Goal: Task Accomplishment & Management: Use online tool/utility

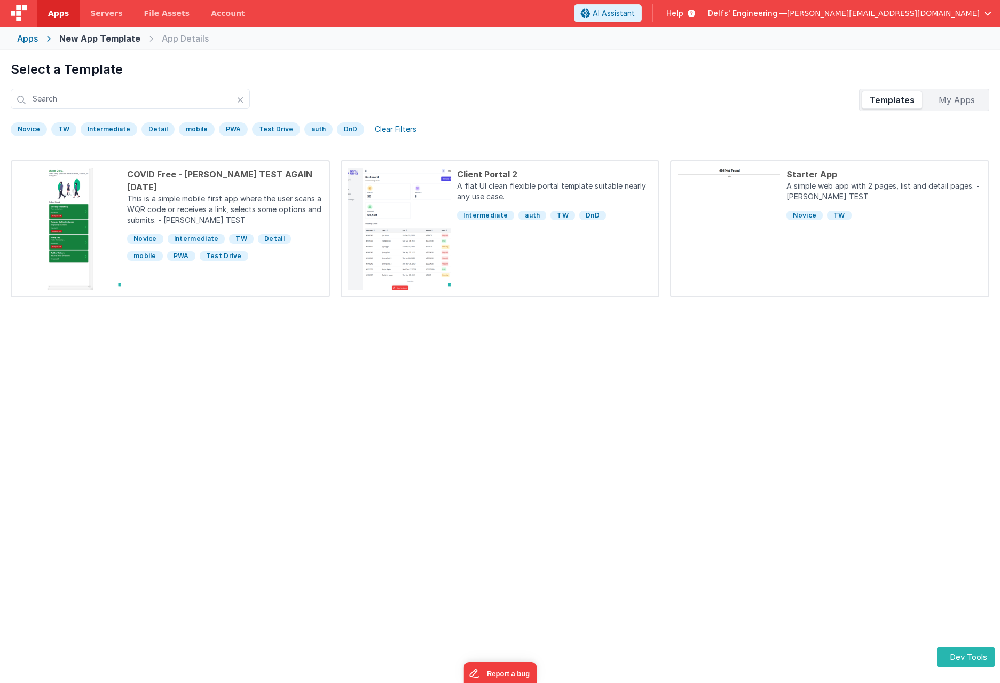
click at [956, 107] on div "My Apps" at bounding box center [957, 99] width 60 height 17
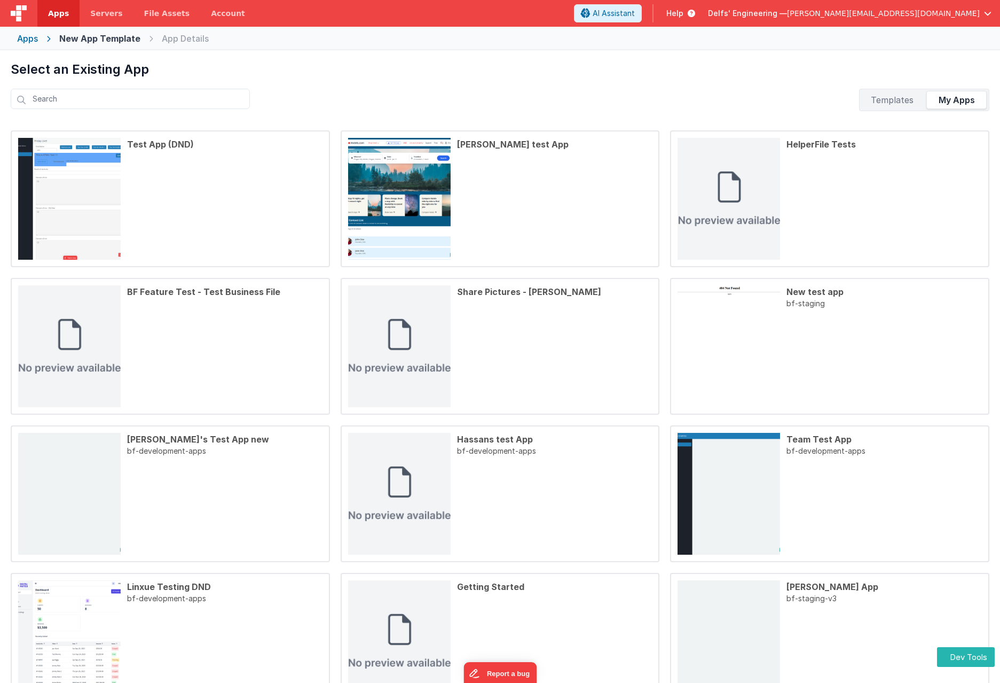
click at [898, 91] on div "Templates" at bounding box center [892, 99] width 60 height 17
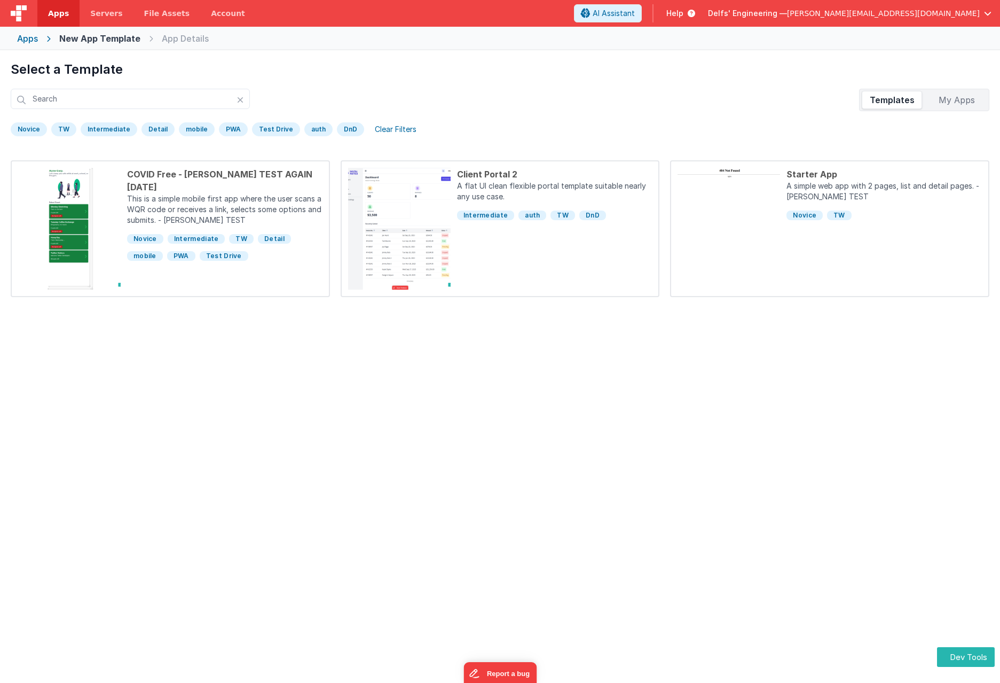
click at [962, 99] on div "My Apps" at bounding box center [957, 99] width 60 height 17
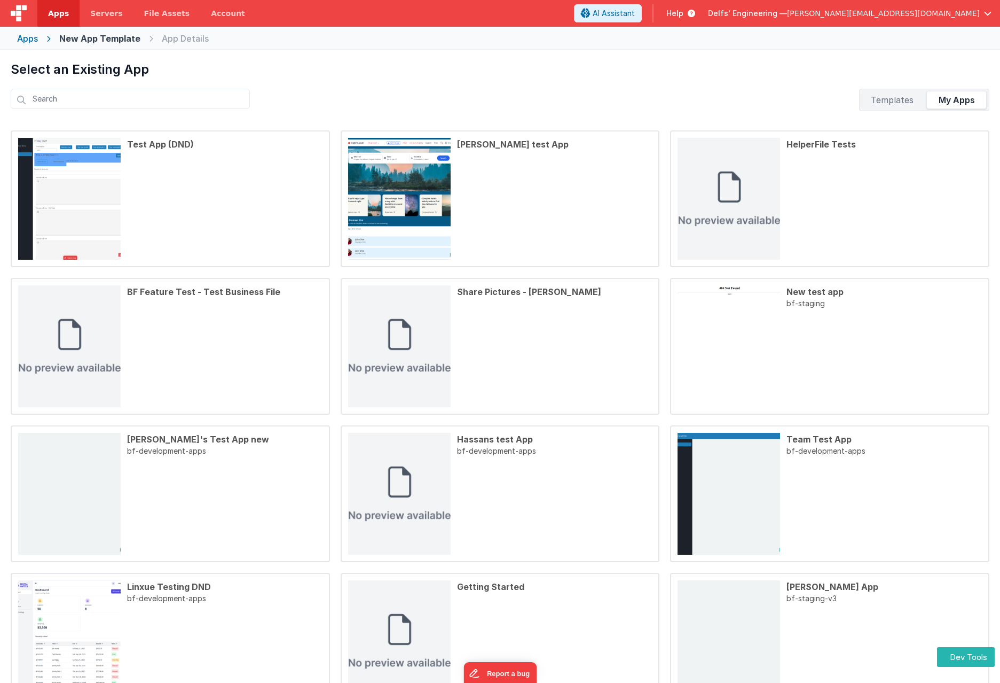
click at [890, 100] on div "Templates" at bounding box center [892, 99] width 60 height 17
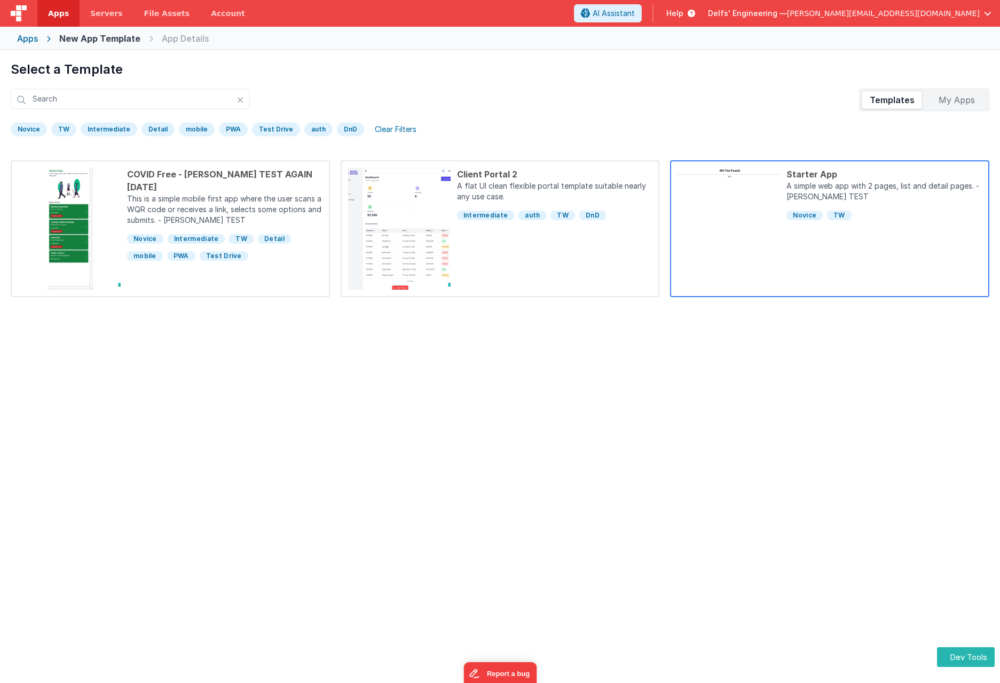
click at [867, 261] on div "Starter App A simple web app with 2 pages, list and detail pages. - [PERSON_NAM…" at bounding box center [881, 229] width 202 height 122
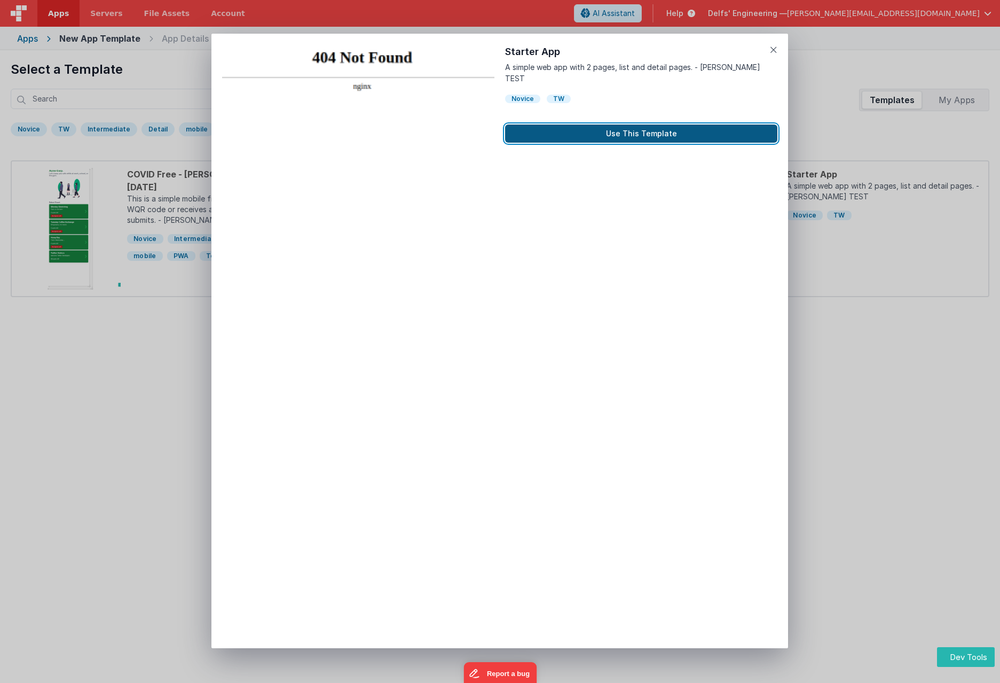
click at [654, 124] on button "Use This Template" at bounding box center [641, 133] width 272 height 18
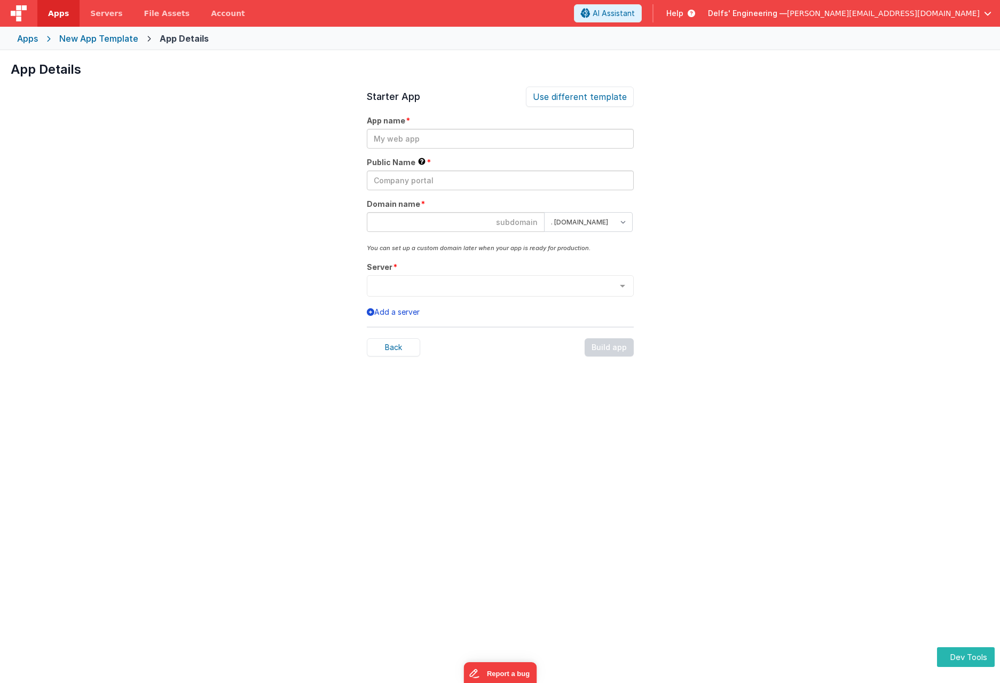
click at [403, 315] on button "Add a server" at bounding box center [393, 312] width 53 height 11
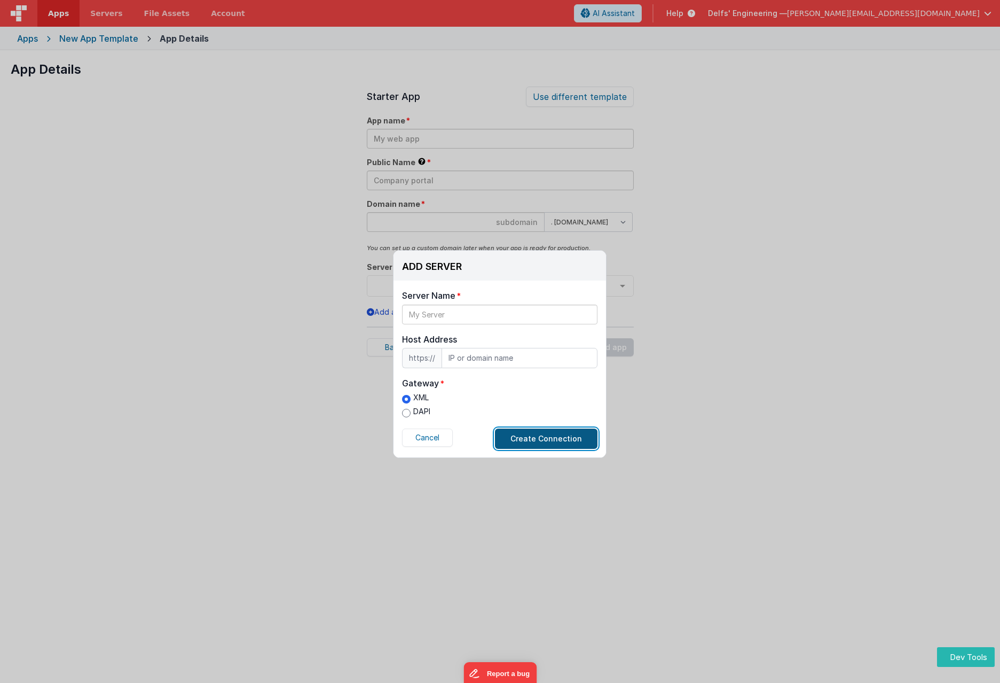
click at [538, 433] on button "Create Connection" at bounding box center [546, 438] width 103 height 20
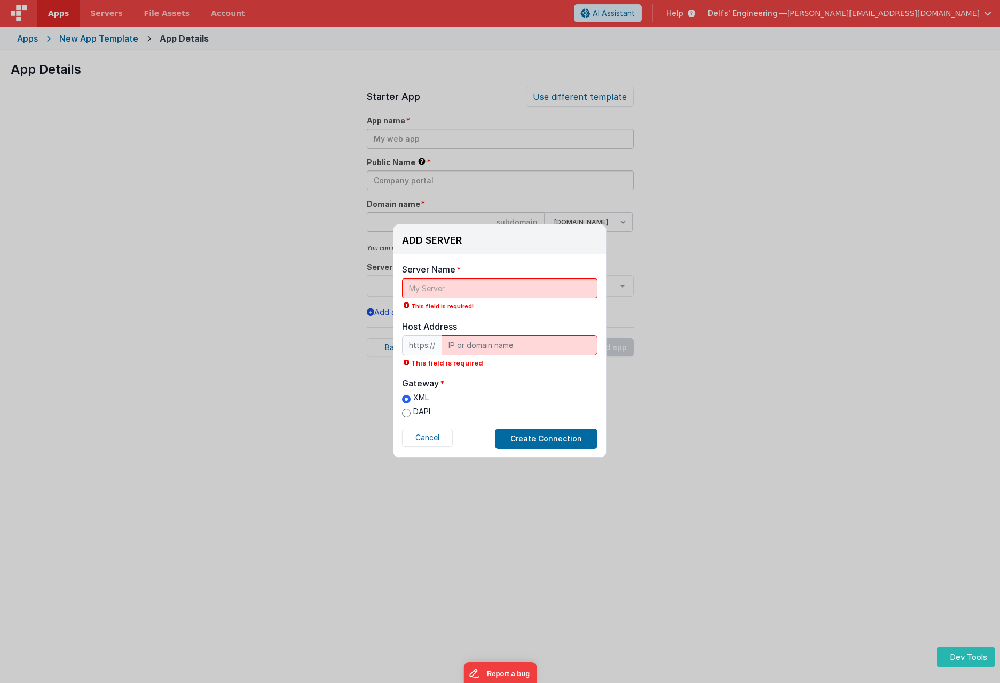
click at [412, 410] on label "DAPI" at bounding box center [416, 411] width 28 height 11
click at [411, 410] on input "DAPI" at bounding box center [406, 413] width 9 height 9
radio input "true"
click at [531, 438] on button "Create Connection" at bounding box center [546, 438] width 103 height 20
click at [431, 286] on input "text" at bounding box center [499, 288] width 195 height 20
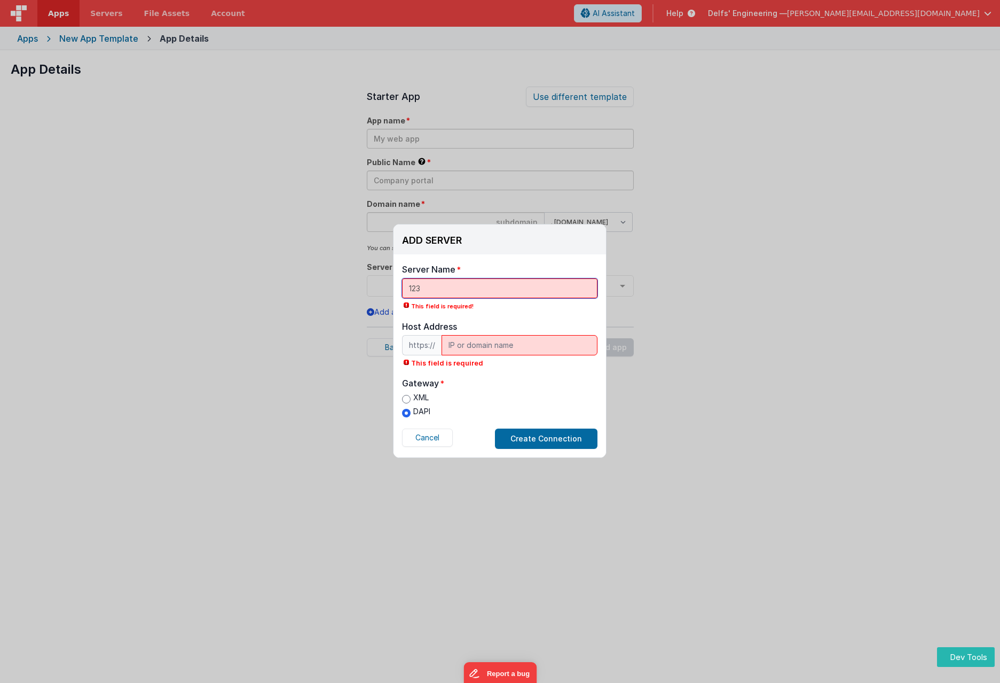
type input "123"
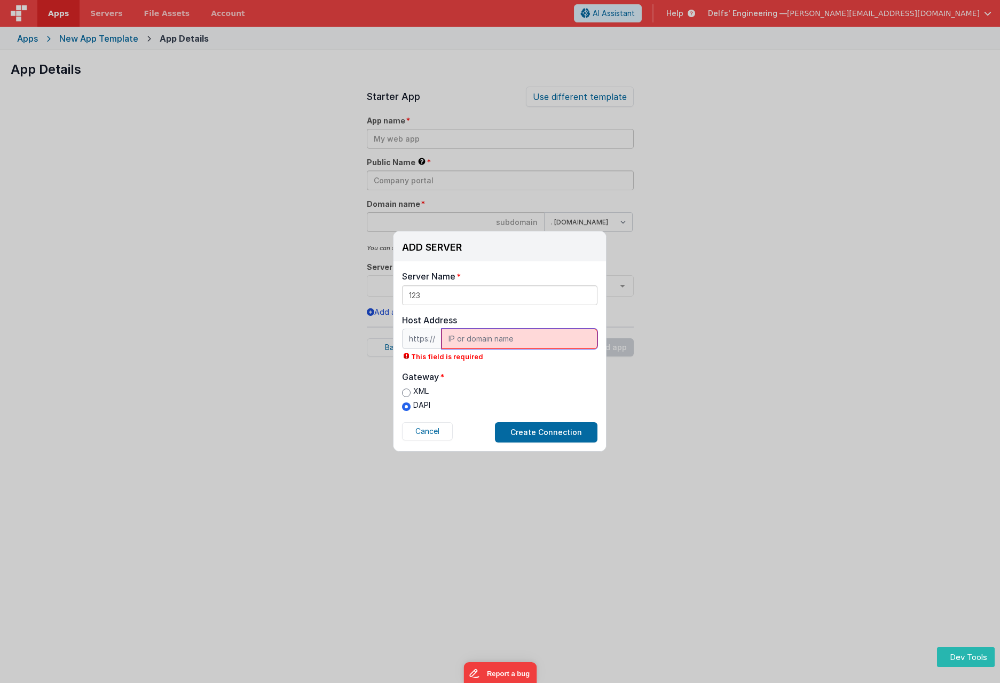
click at [491, 345] on input "text" at bounding box center [520, 338] width 156 height 20
click at [519, 374] on label "Gateway" at bounding box center [499, 376] width 195 height 13
click at [487, 339] on input "123" at bounding box center [520, 338] width 156 height 20
click at [509, 380] on label "Gateway" at bounding box center [499, 376] width 195 height 13
click at [429, 324] on div "Host Address" at bounding box center [499, 319] width 195 height 13
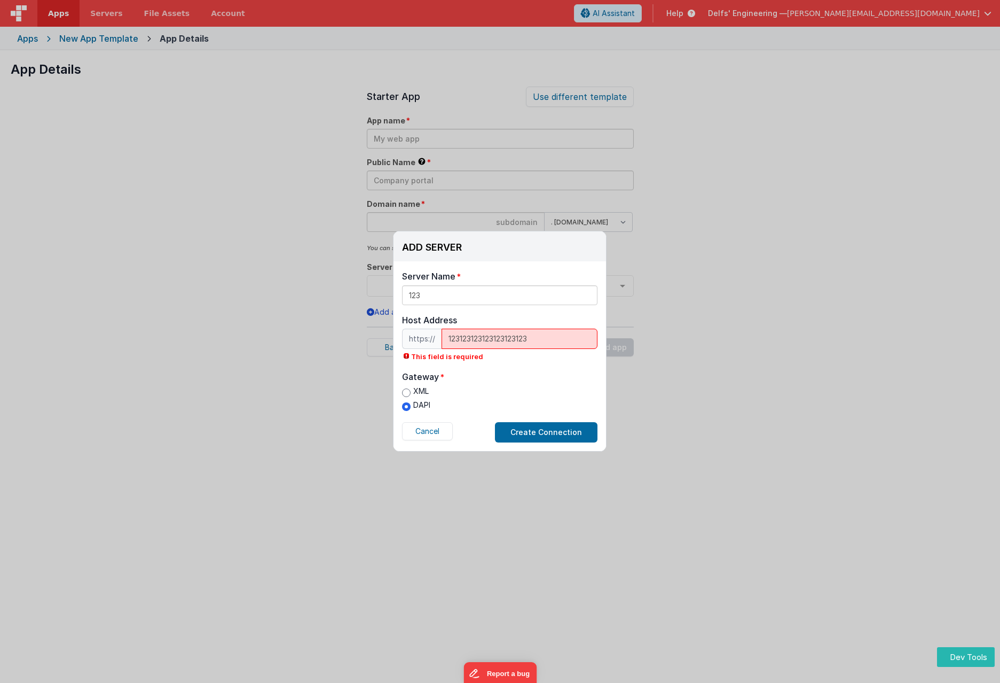
click at [435, 323] on div "Host Address" at bounding box center [499, 319] width 195 height 13
copy div "Host Address"
click at [547, 334] on input "123123123123123123123" at bounding box center [520, 338] width 156 height 20
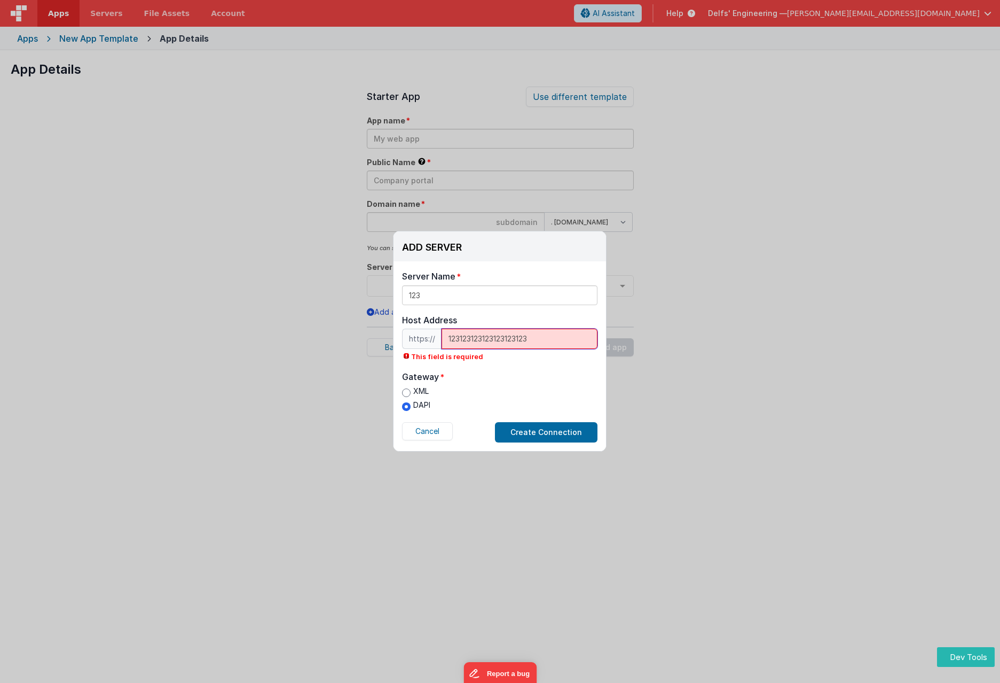
click at [546, 339] on input "123123123123123123123" at bounding box center [520, 338] width 156 height 20
paste input "[URL]"
click at [536, 373] on label "Gateway" at bounding box center [499, 376] width 195 height 13
drag, startPoint x: 473, startPoint y: 337, endPoint x: 418, endPoint y: 336, distance: 55.6
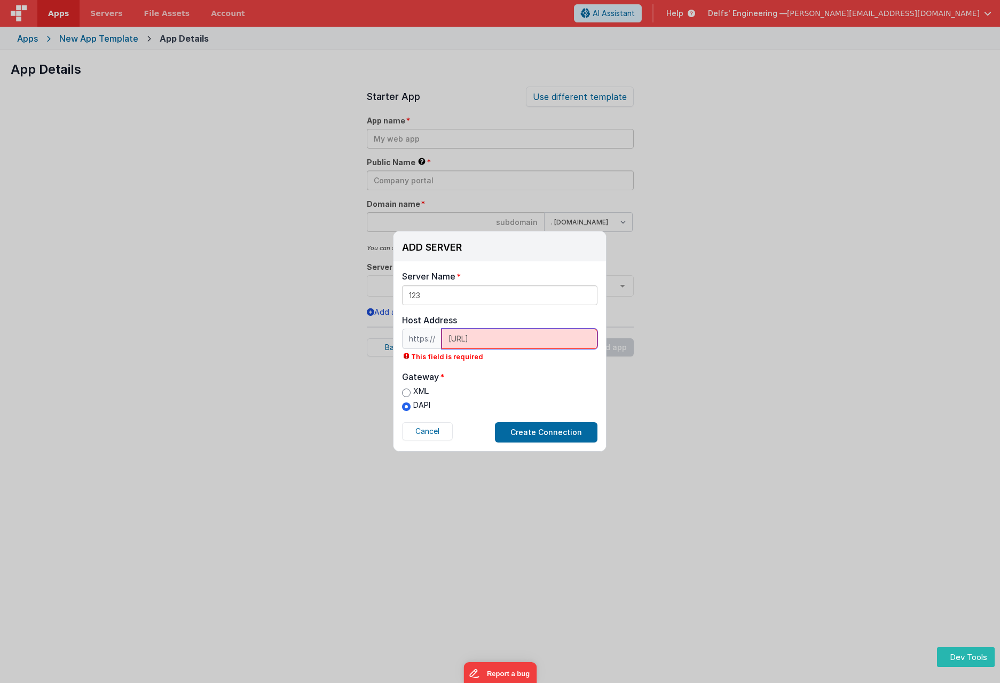
click at [418, 336] on div "https:// [URL]" at bounding box center [499, 338] width 195 height 20
drag, startPoint x: 496, startPoint y: 339, endPoint x: 483, endPoint y: 336, distance: 13.6
click at [483, 336] on input "DOMAIN.TLD" at bounding box center [520, 338] width 156 height 20
paste input "example"
click at [535, 373] on label "Gateway" at bounding box center [499, 376] width 195 height 13
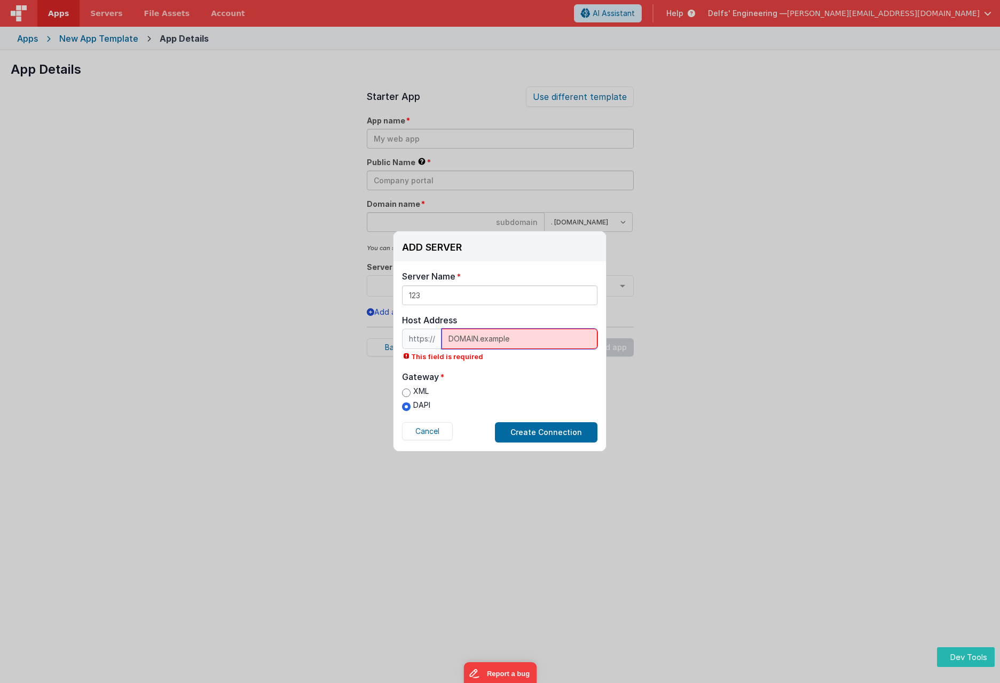
click at [479, 339] on input "DOMAIN.example" at bounding box center [520, 338] width 156 height 20
drag, startPoint x: 477, startPoint y: 341, endPoint x: 450, endPoint y: 340, distance: 27.8
click at [450, 340] on input "DOMAIN.example" at bounding box center [520, 338] width 156 height 20
paste input "example"
type input "example.example"
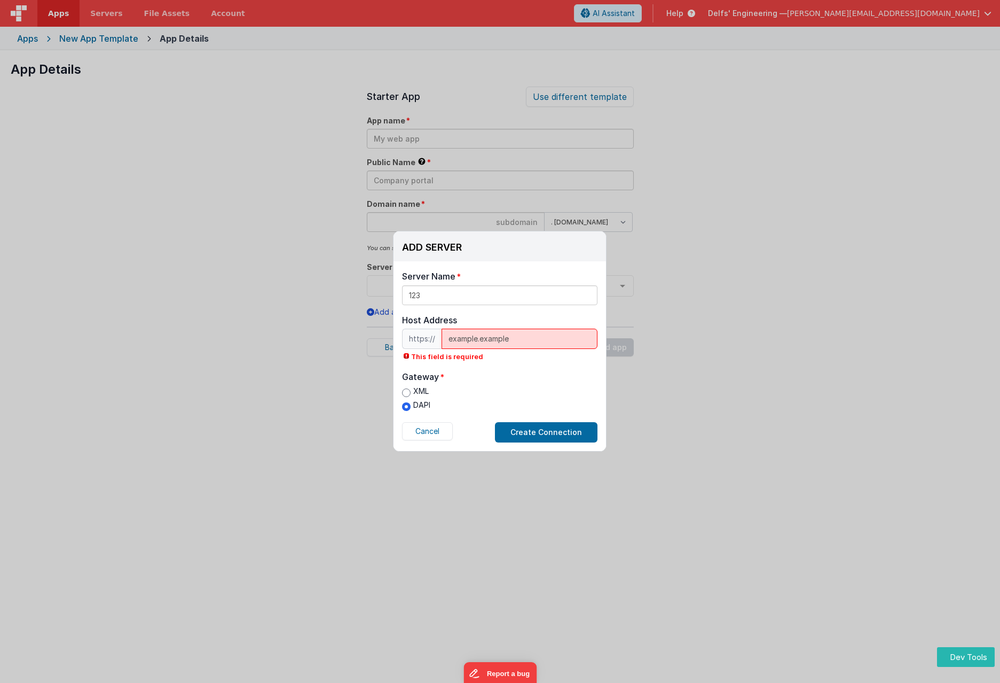
click at [529, 372] on label "Gateway" at bounding box center [499, 376] width 195 height 13
click at [466, 358] on span "This field is required" at bounding box center [499, 356] width 195 height 10
copy div "This field is required Host Address This field is required!"
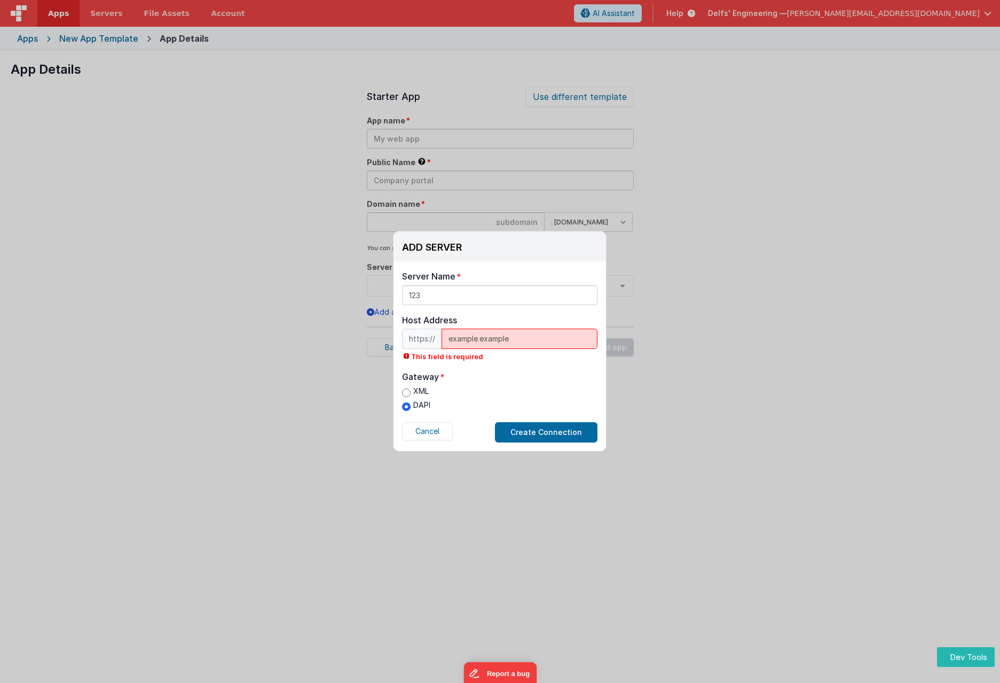
click at [526, 368] on div "Server Name 123 Host Address https:// example.example This field is required Ho…" at bounding box center [500, 356] width 213 height 190
click at [445, 247] on h3 "ADD SERVER" at bounding box center [432, 247] width 60 height 11
copy div "ADD SERVER Delete Server Delete"
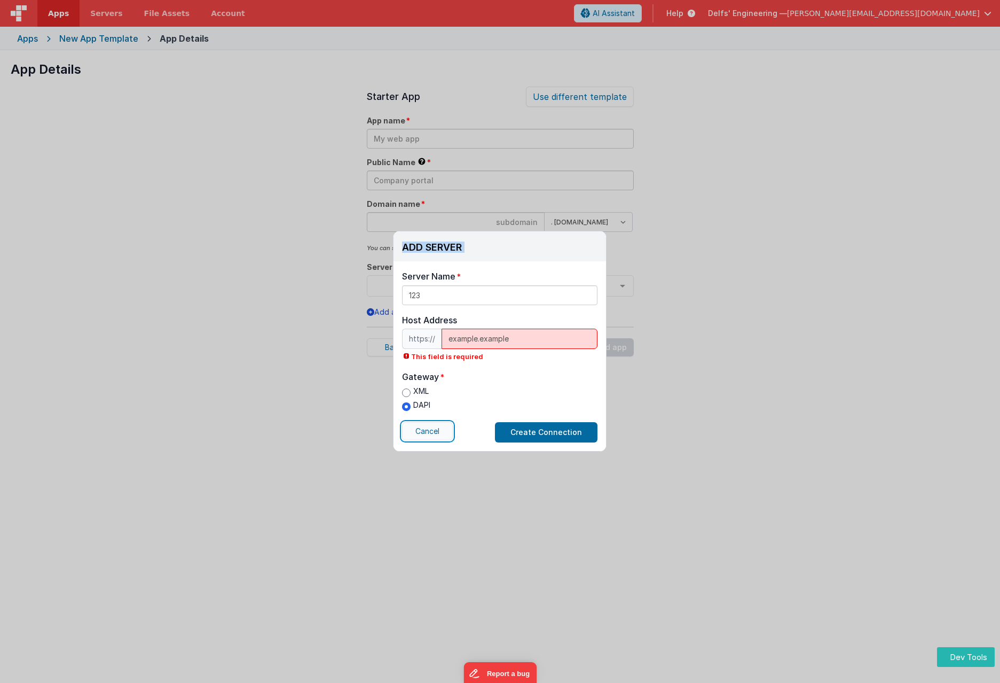
click at [427, 433] on button "Cancel" at bounding box center [427, 431] width 51 height 18
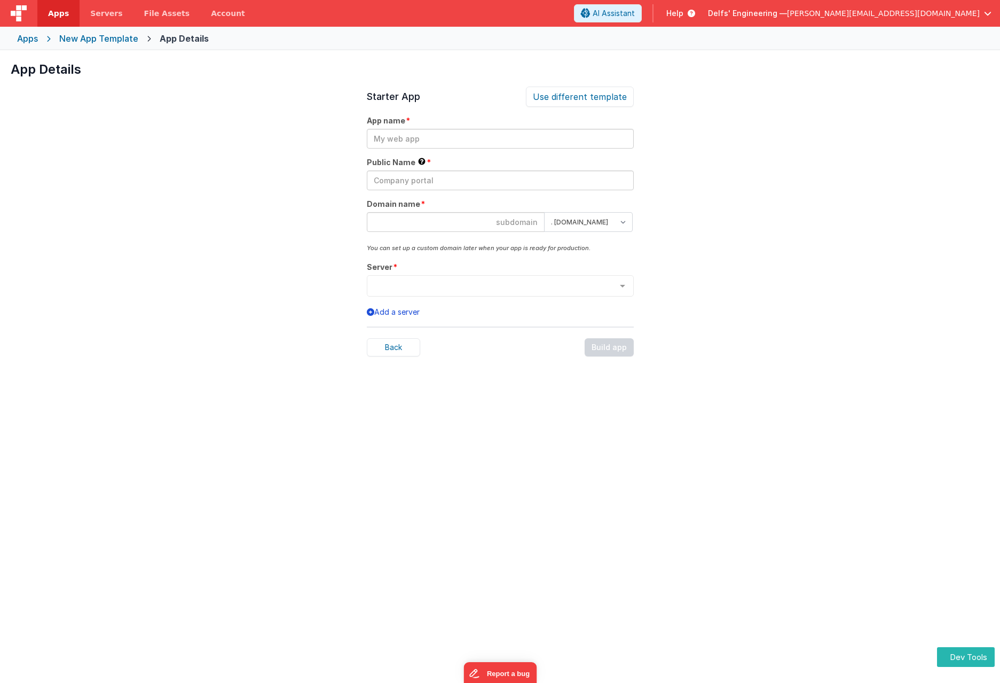
click at [405, 317] on div "Add a server" at bounding box center [500, 311] width 267 height 13
click at [405, 313] on button "Add a server" at bounding box center [393, 312] width 53 height 11
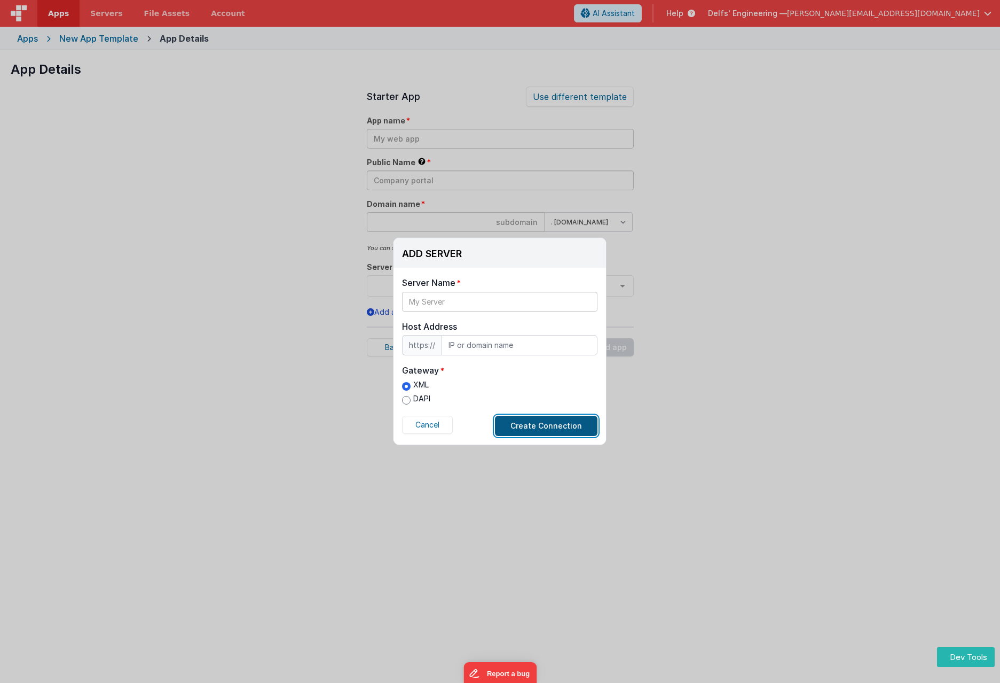
click at [524, 429] on button "Create Connection" at bounding box center [546, 425] width 103 height 20
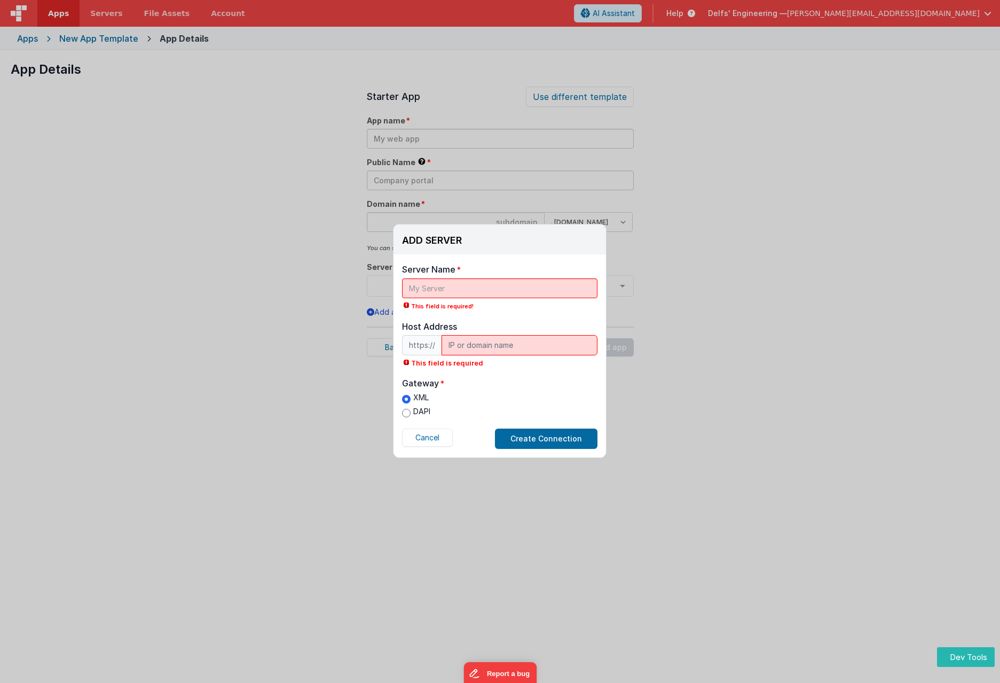
drag, startPoint x: 488, startPoint y: 432, endPoint x: 625, endPoint y: 421, distance: 137.7
click at [625, 421] on div "ADD SERVER Delete Server Delete Server Name This field is required! Host Addres…" at bounding box center [500, 341] width 1000 height 683
click at [418, 410] on label "DAPI" at bounding box center [416, 411] width 28 height 11
click at [411, 410] on input "DAPI" at bounding box center [406, 413] width 9 height 9
radio input "true"
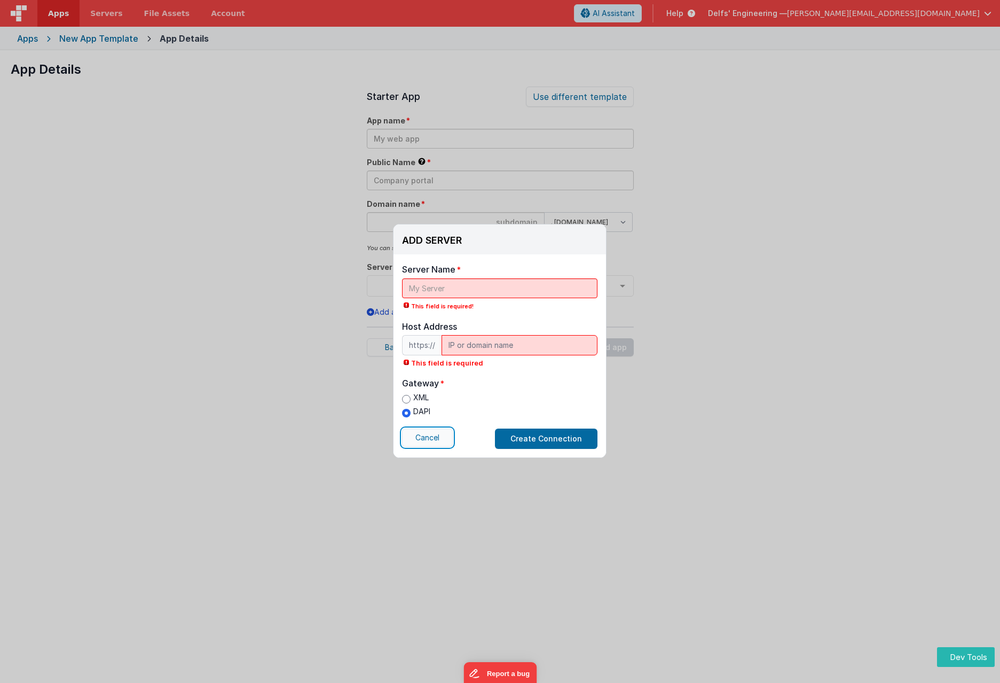
click at [426, 436] on button "Cancel" at bounding box center [427, 437] width 51 height 18
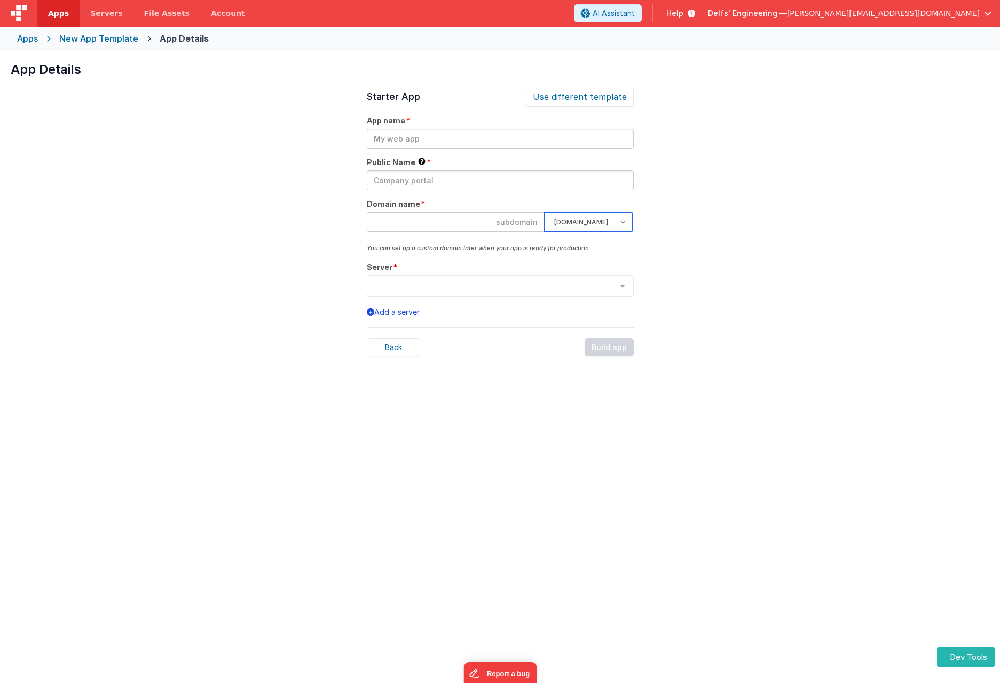
click at [613, 220] on select ". [DOMAIN_NAME] . [DOMAIN_NAME]" at bounding box center [588, 222] width 89 height 20
select select "[DOMAIN_NAME]"
click at [544, 212] on select ". [DOMAIN_NAME] . [DOMAIN_NAME]" at bounding box center [588, 222] width 89 height 20
click at [598, 93] on div "Use different template" at bounding box center [580, 97] width 108 height 20
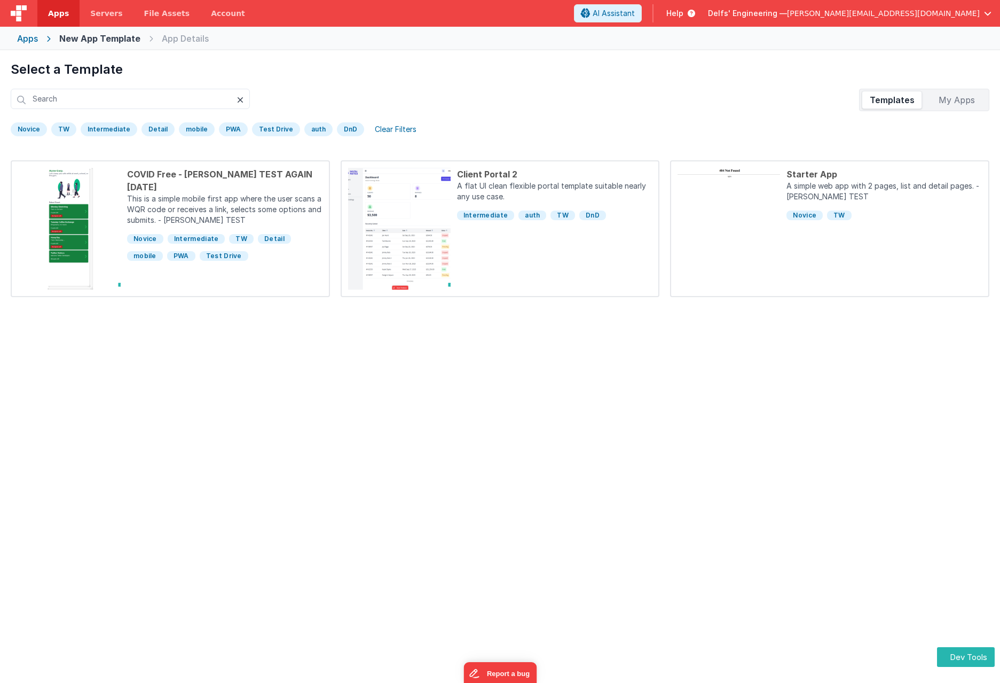
click at [239, 97] on icon at bounding box center [240, 100] width 6 height 9
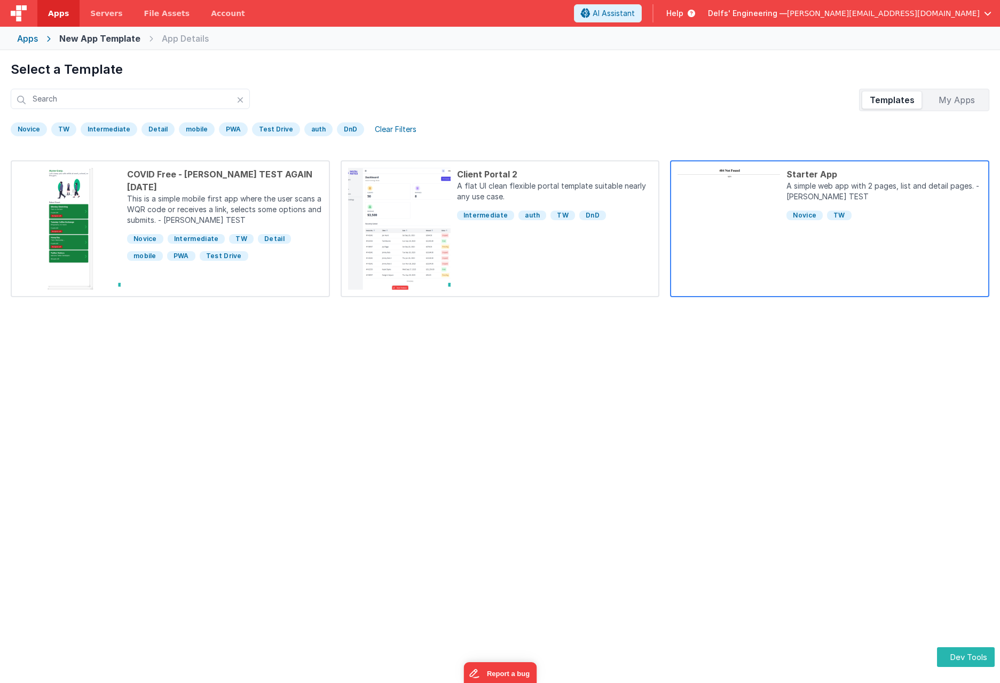
click at [838, 268] on div "Starter App A simple web app with 2 pages, list and detail pages. - [PERSON_NAM…" at bounding box center [881, 229] width 202 height 122
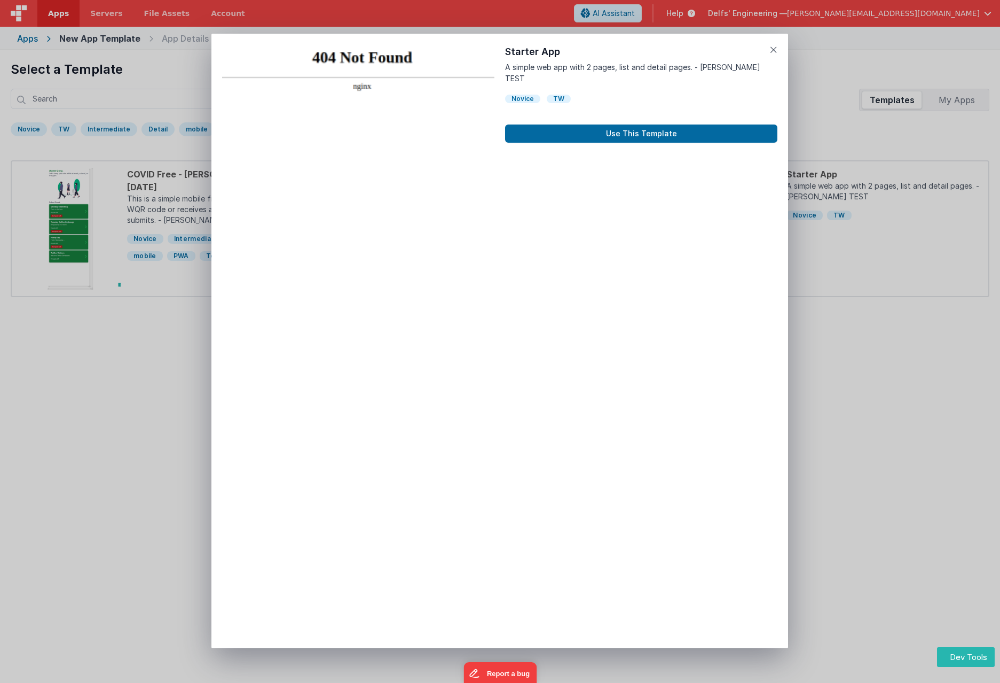
click at [554, 95] on div "TW" at bounding box center [559, 99] width 24 height 9
click at [495, 85] on div "Preview Starter App A simple web app with 2 pages, list and detail pages. - [PE…" at bounding box center [499, 341] width 577 height 614
click at [530, 95] on div "Novice" at bounding box center [522, 99] width 35 height 9
click at [772, 49] on icon at bounding box center [773, 49] width 7 height 15
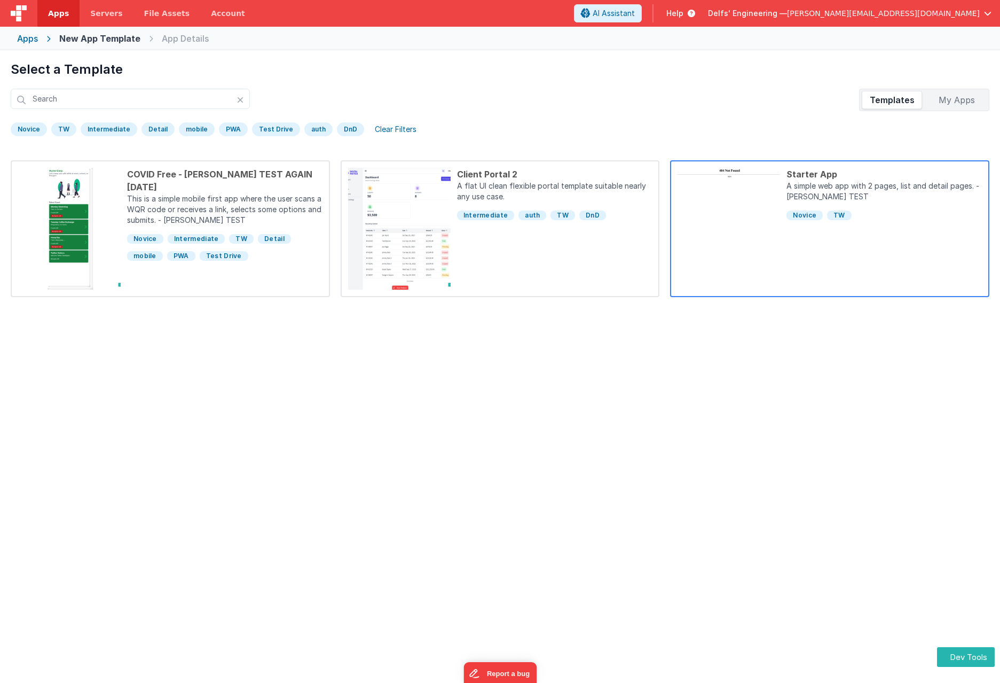
click at [888, 228] on div "Starter App A simple web app with 2 pages, list and detail pages. - [PERSON_NAM…" at bounding box center [881, 229] width 202 height 122
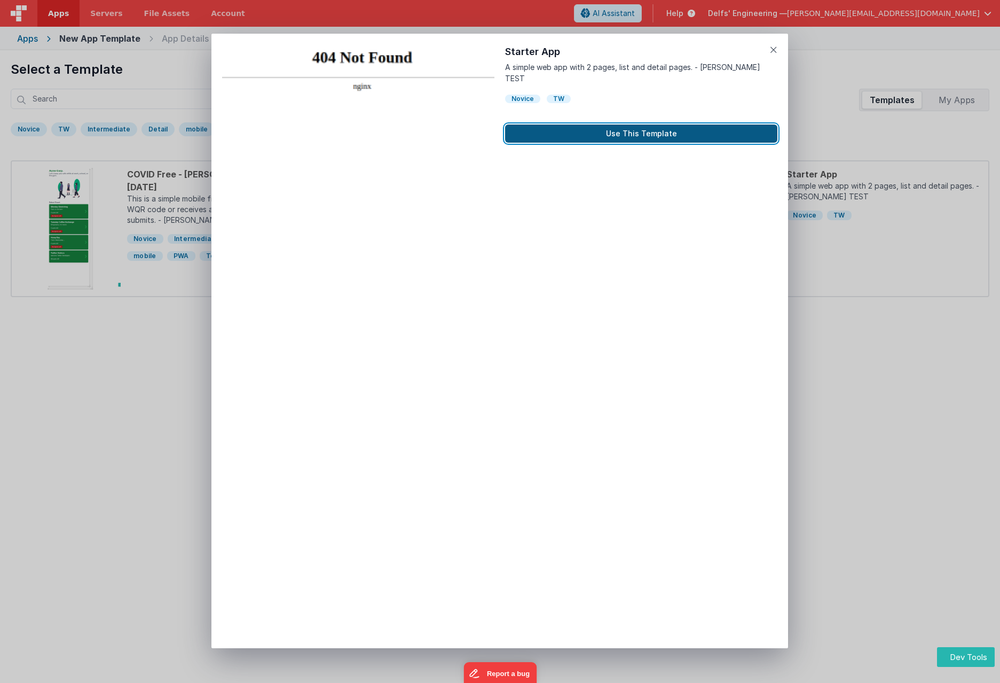
click at [626, 125] on button "Use This Template" at bounding box center [641, 133] width 272 height 18
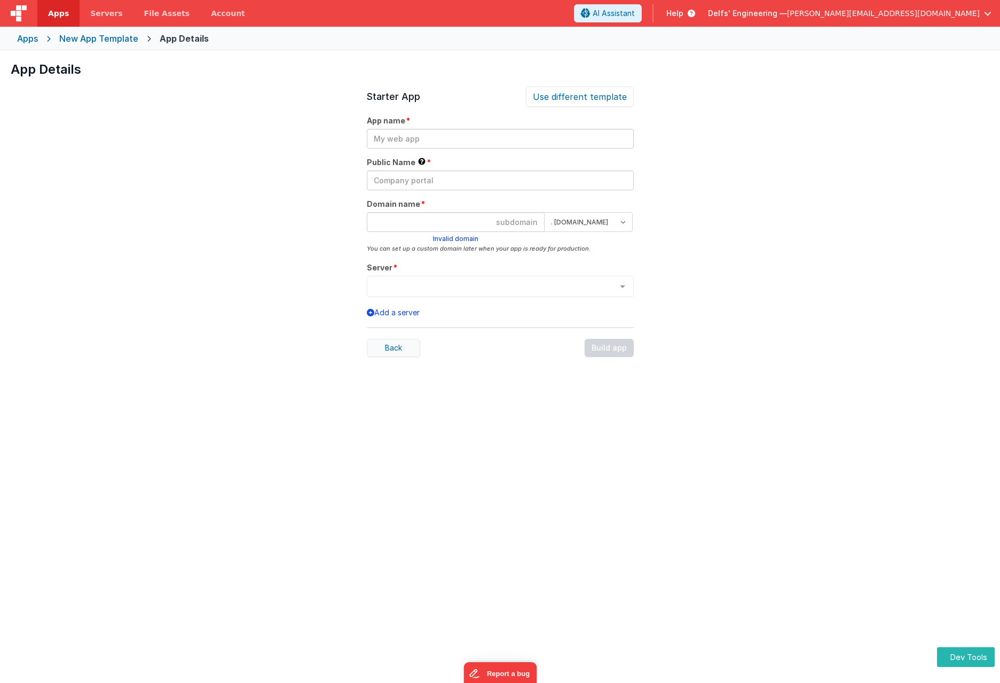
click at [407, 348] on div "Back" at bounding box center [393, 348] width 53 height 18
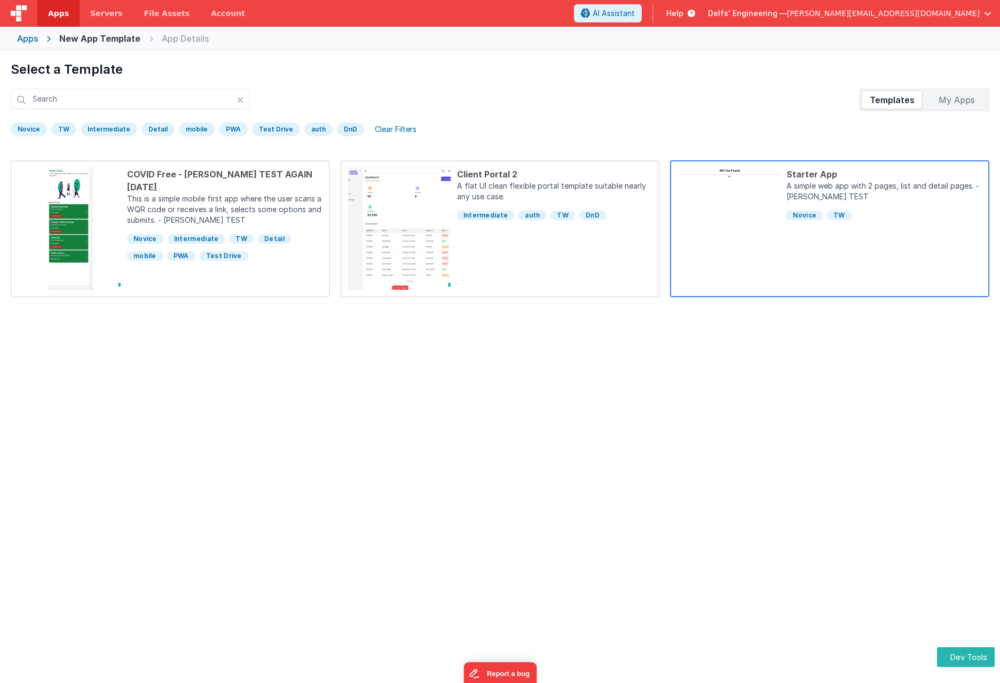
click at [865, 242] on div "Starter App A simple web app with 2 pages, list and detail pages. - [PERSON_NAM…" at bounding box center [881, 229] width 202 height 122
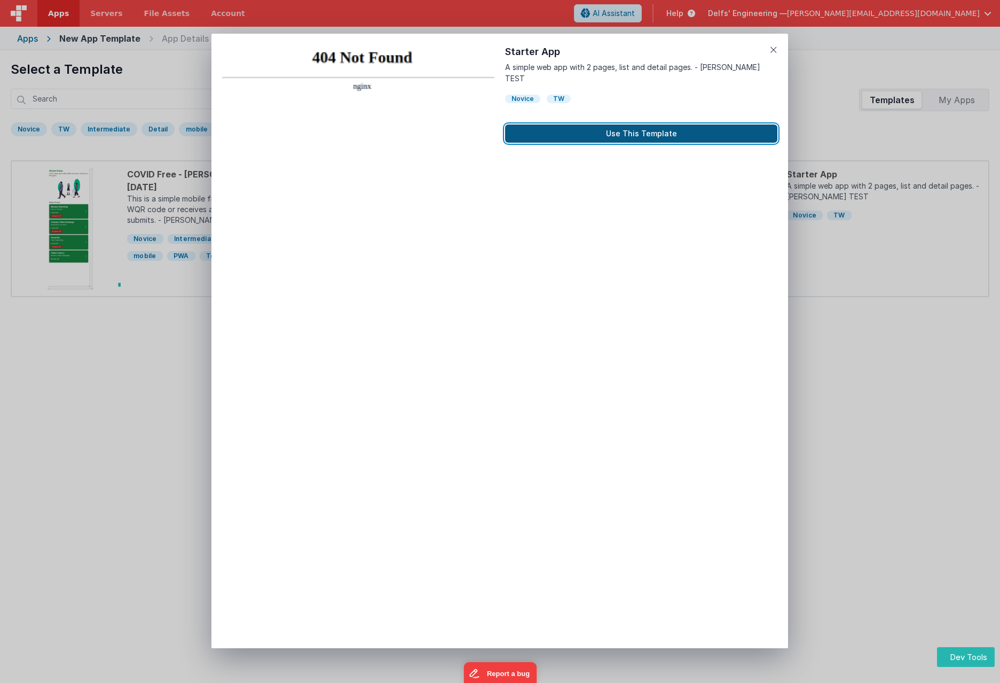
click at [617, 124] on button "Use This Template" at bounding box center [641, 133] width 272 height 18
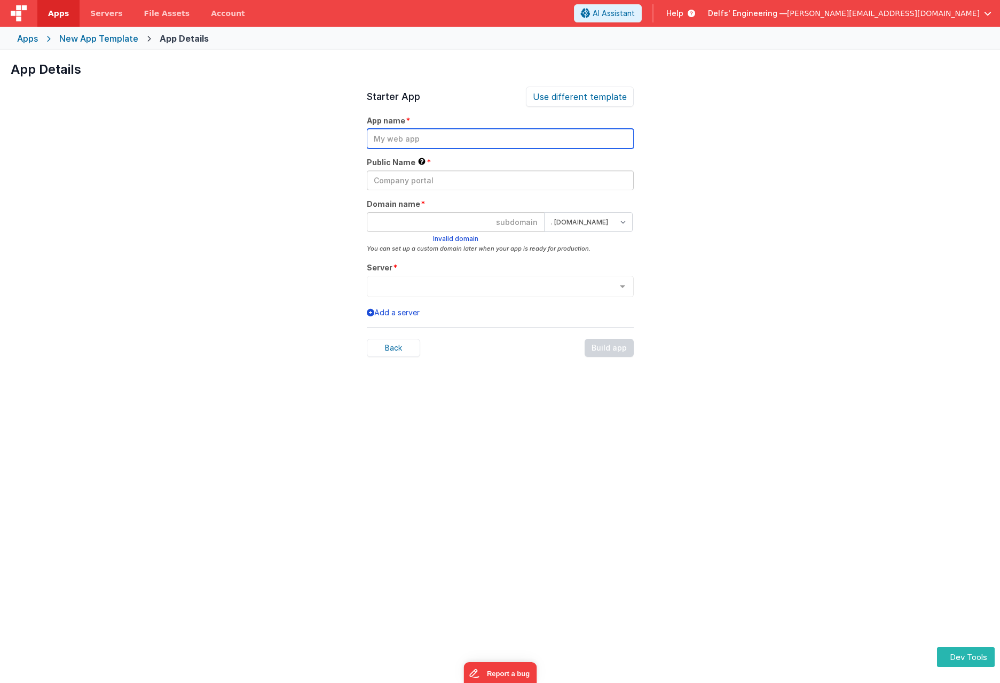
click at [428, 135] on input "text" at bounding box center [500, 139] width 267 height 20
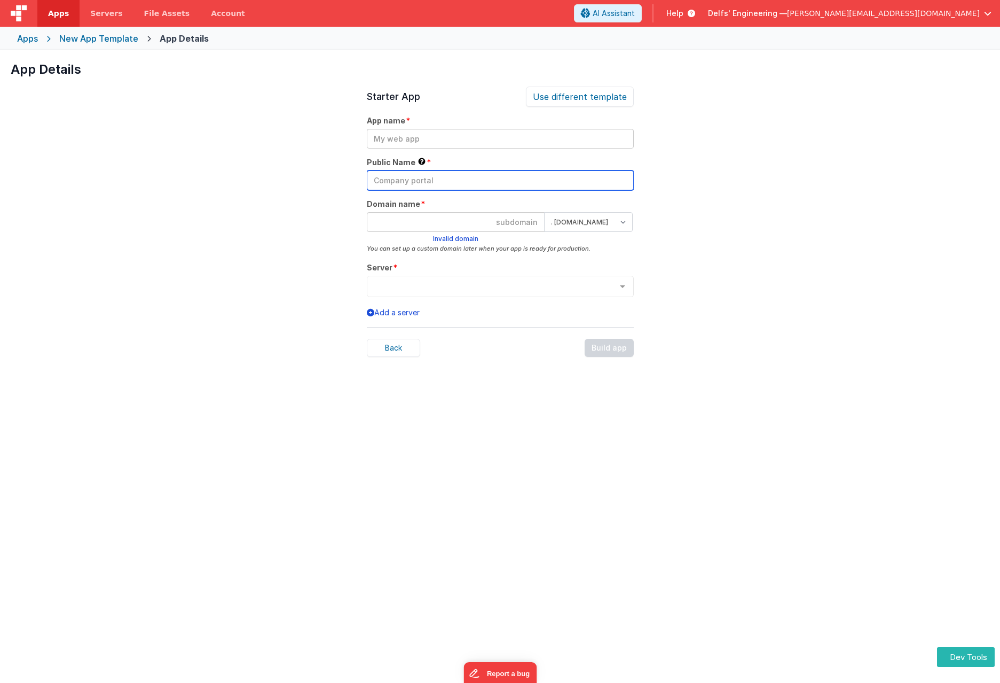
click at [480, 182] on input "text" at bounding box center [500, 180] width 267 height 20
click at [462, 224] on input at bounding box center [456, 222] width 178 height 20
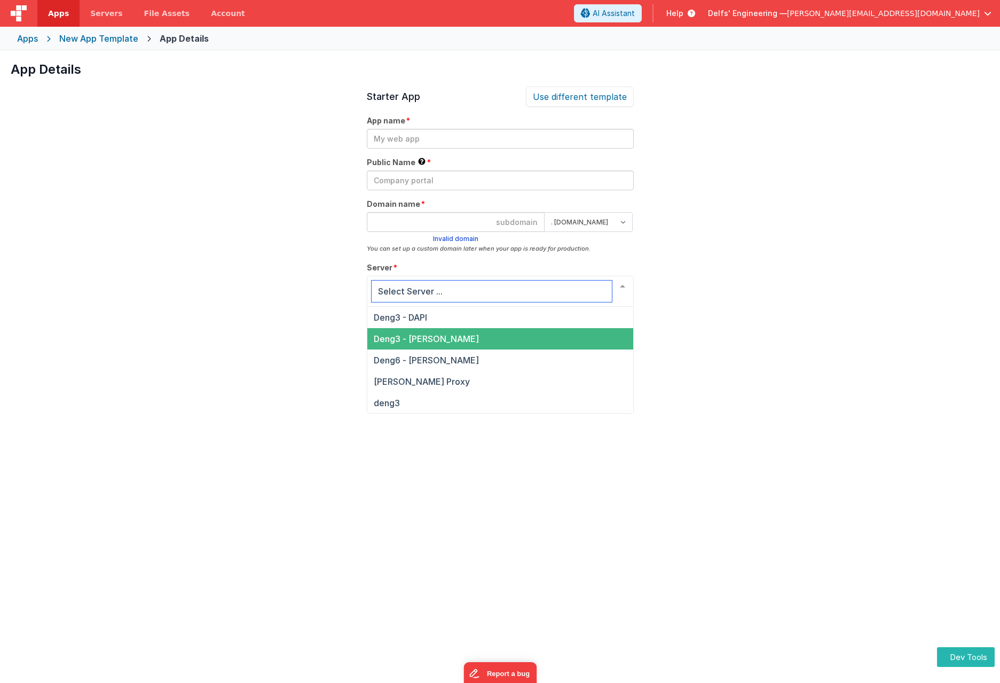
scroll to position [1, 0]
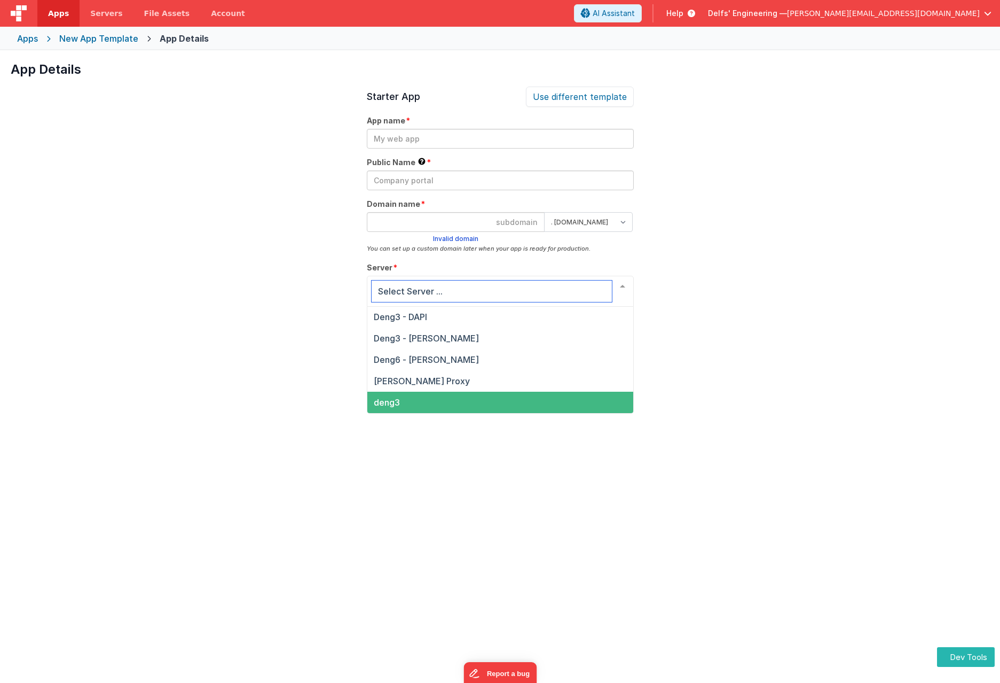
click at [438, 397] on span "deng3" at bounding box center [500, 401] width 266 height 21
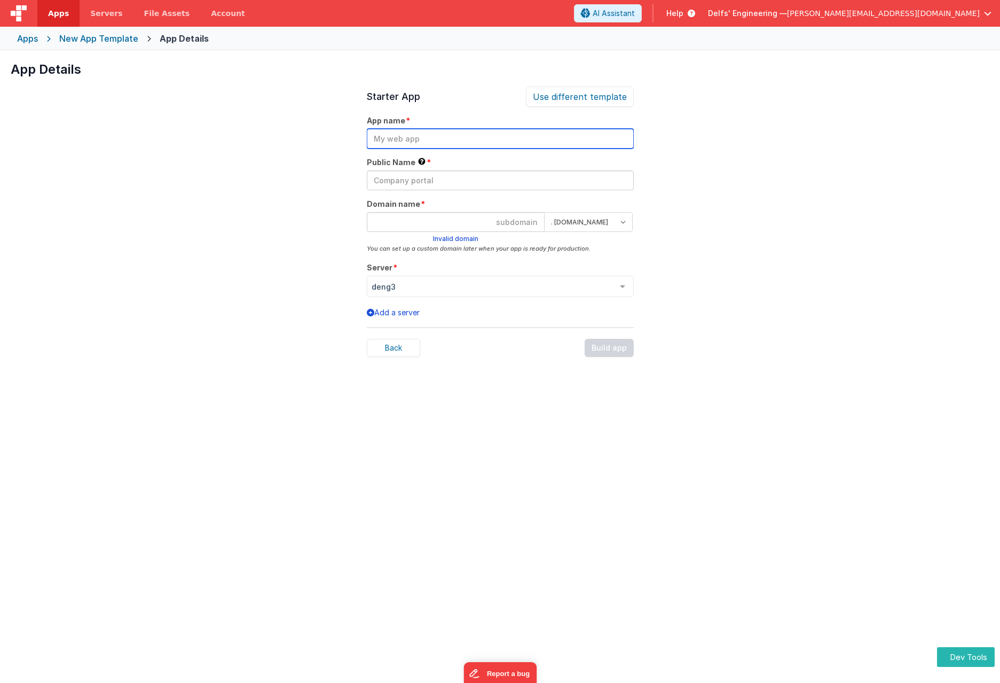
click at [403, 135] on input "text" at bounding box center [500, 139] width 267 height 20
drag, startPoint x: 375, startPoint y: 137, endPoint x: 348, endPoint y: 137, distance: 27.8
click at [348, 137] on div "App Details Preview COVID Free - [PERSON_NAME] TEST AGAIN [DATE] This is a simp…" at bounding box center [500, 391] width 1000 height 683
drag, startPoint x: 406, startPoint y: 143, endPoint x: 340, endPoint y: 141, distance: 66.8
click at [340, 141] on div "App Details Preview COVID Free - [PERSON_NAME] TEST AGAIN [DATE] This is a simp…" at bounding box center [500, 391] width 1000 height 683
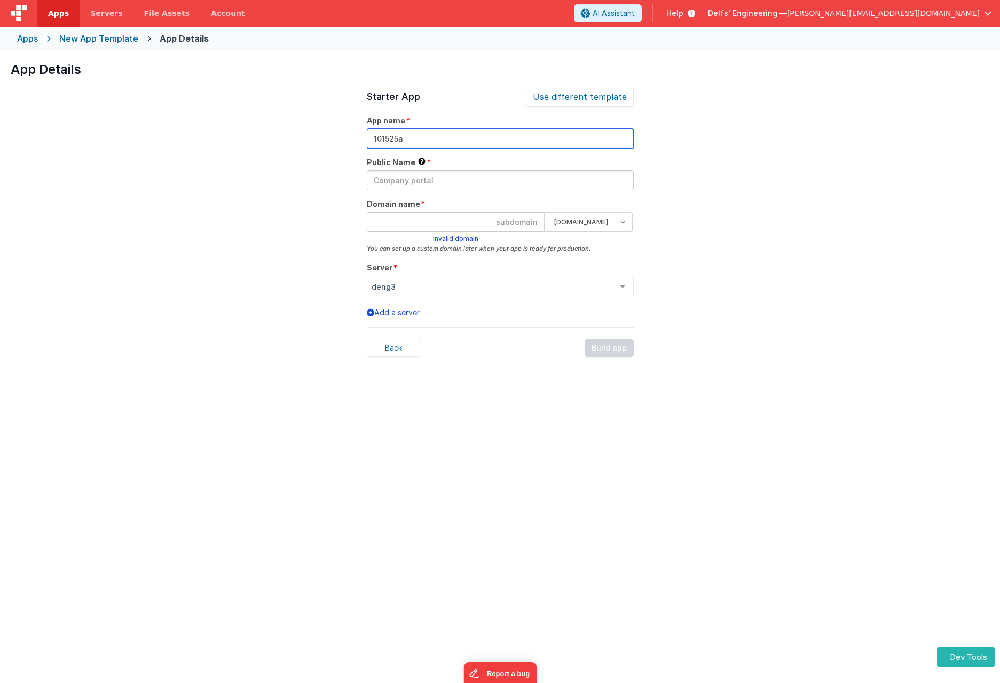
type input "101525a"
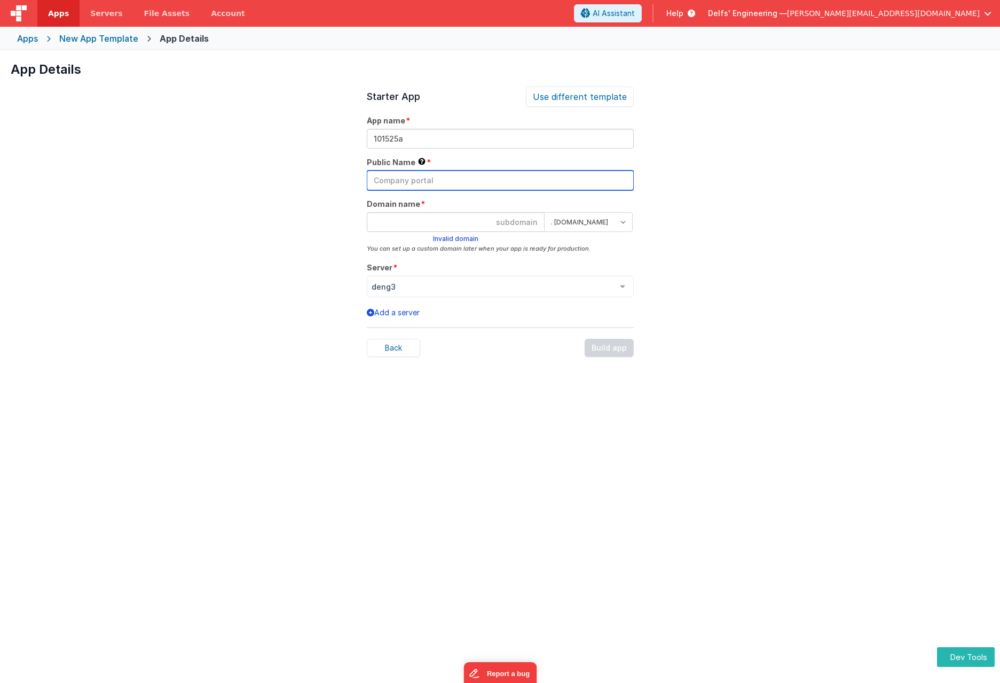
click at [406, 182] on input "text" at bounding box center [500, 180] width 267 height 20
paste input "101525a"
type input "101525a"
click at [437, 216] on input at bounding box center [456, 222] width 178 height 20
paste input "101525a"
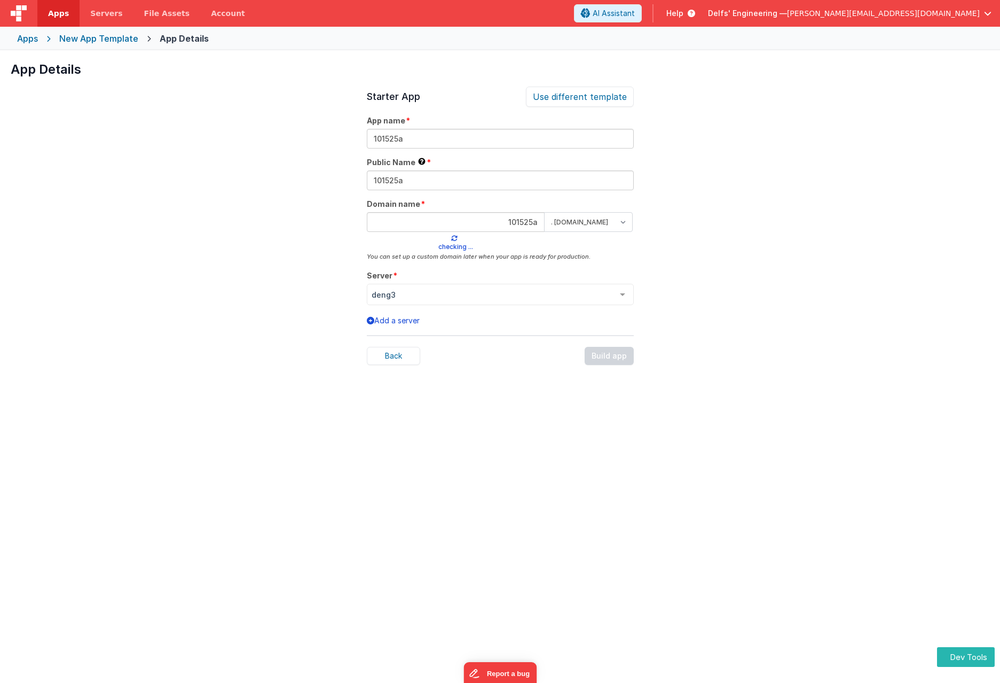
type input "101525a"
click at [581, 222] on select ". [DOMAIN_NAME] . [DOMAIN_NAME]" at bounding box center [588, 222] width 89 height 20
click at [748, 230] on div "App Details Preview COVID Free - [PERSON_NAME] TEST AGAIN [DATE] This is a simp…" at bounding box center [500, 391] width 1000 height 683
click at [615, 347] on div "Build app" at bounding box center [609, 348] width 49 height 18
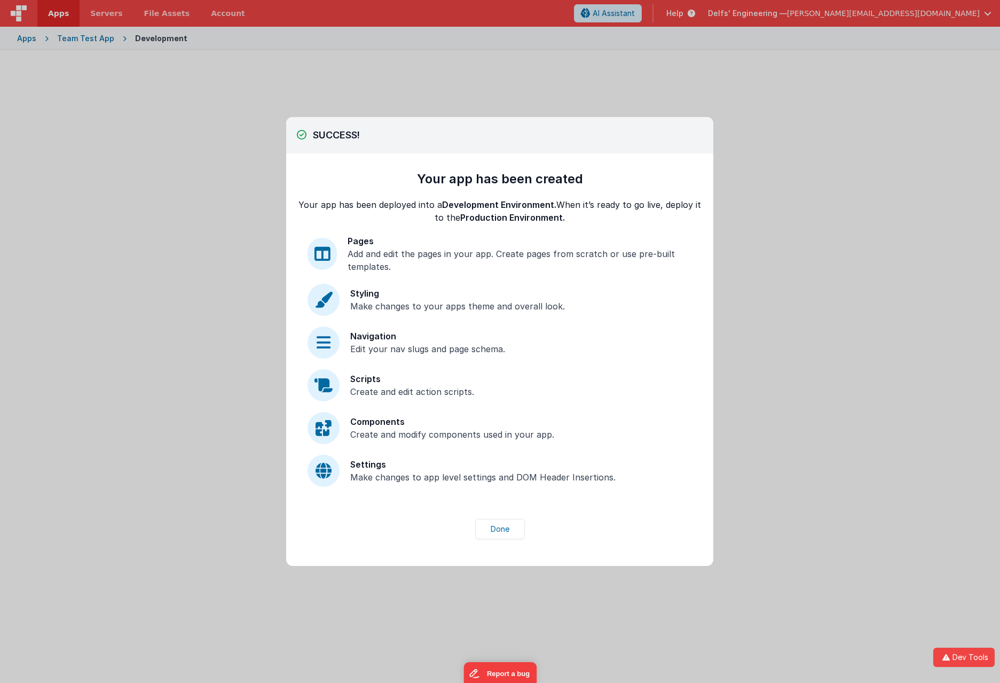
drag, startPoint x: 610, startPoint y: 479, endPoint x: 398, endPoint y: 287, distance: 285.8
click at [401, 300] on div "Pages Add and edit the pages in your app. Create pages from scratch or use pre-…" at bounding box center [500, 360] width 385 height 252
drag, startPoint x: 437, startPoint y: 192, endPoint x: 544, endPoint y: 424, distance: 255.7
click at [544, 424] on div "Your app has been created Your app has been deployed into a Development Environ…" at bounding box center [500, 328] width 406 height 316
click at [505, 528] on button "Done" at bounding box center [500, 529] width 50 height 20
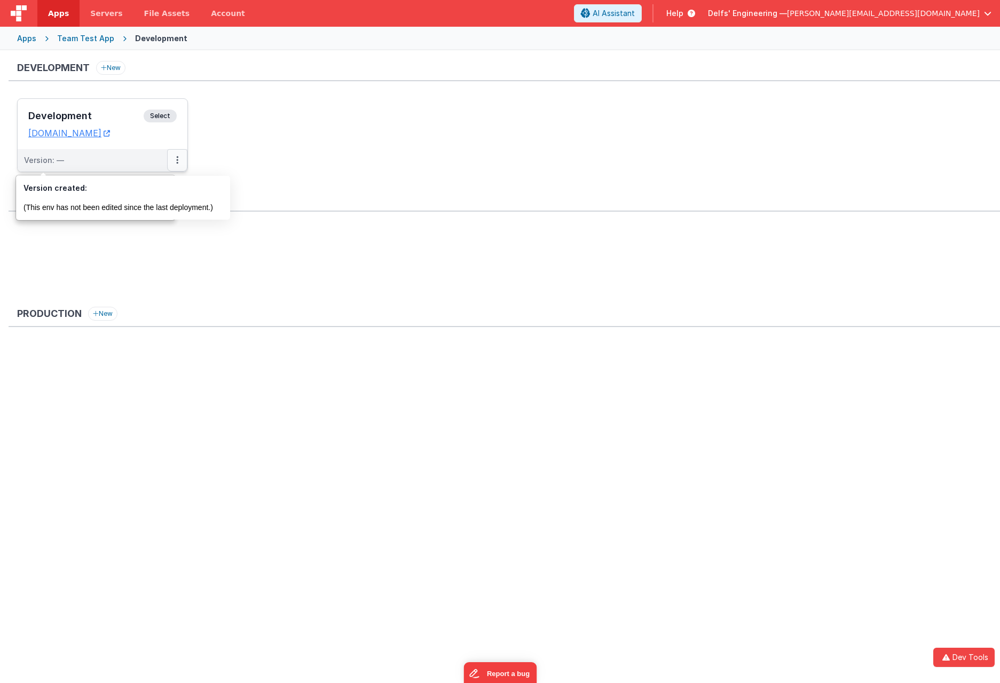
click at [176, 160] on icon at bounding box center [177, 160] width 2 height 1
click at [146, 185] on link "Edit" at bounding box center [140, 184] width 94 height 19
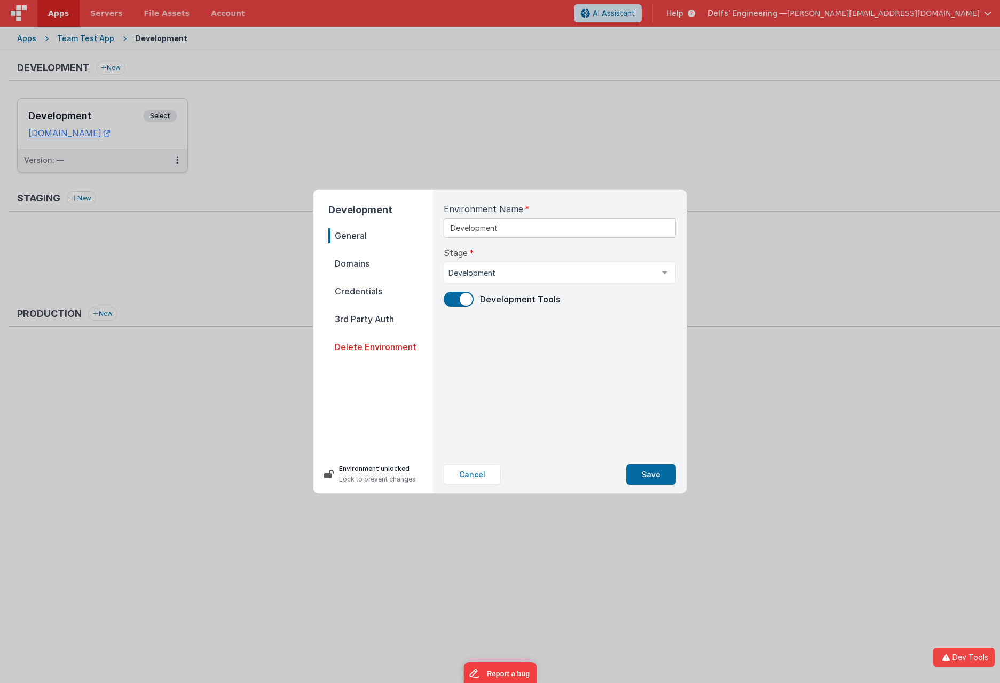
click at [333, 472] on icon at bounding box center [329, 473] width 10 height 9
click at [334, 477] on div at bounding box center [328, 473] width 13 height 13
click at [334, 475] on div at bounding box center [328, 473] width 13 height 13
click at [456, 304] on span at bounding box center [459, 299] width 30 height 15
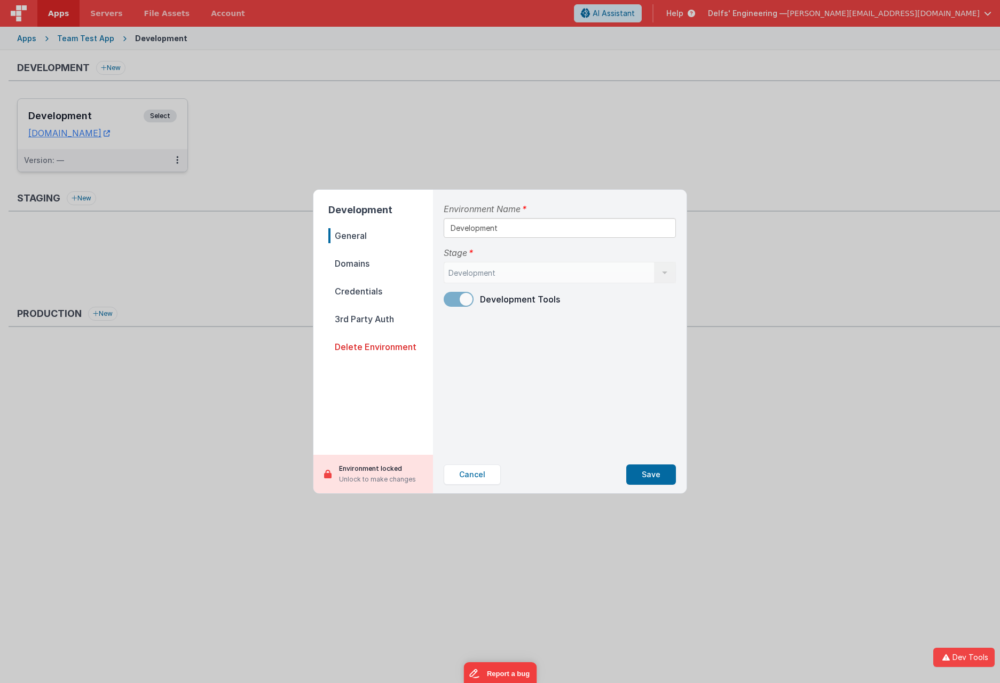
click at [488, 268] on div "Development Development Staging Production List is empty." at bounding box center [560, 272] width 232 height 21
click at [653, 276] on div "Development Development Staging Production List is empty." at bounding box center [560, 272] width 232 height 21
click at [568, 341] on div "Environment Name Development Stage Development Development Staging Production L…" at bounding box center [559, 323] width 249 height 266
click at [341, 479] on p "Unlock to make changes" at bounding box center [377, 479] width 77 height 11
click at [354, 261] on span "Domains" at bounding box center [380, 263] width 105 height 15
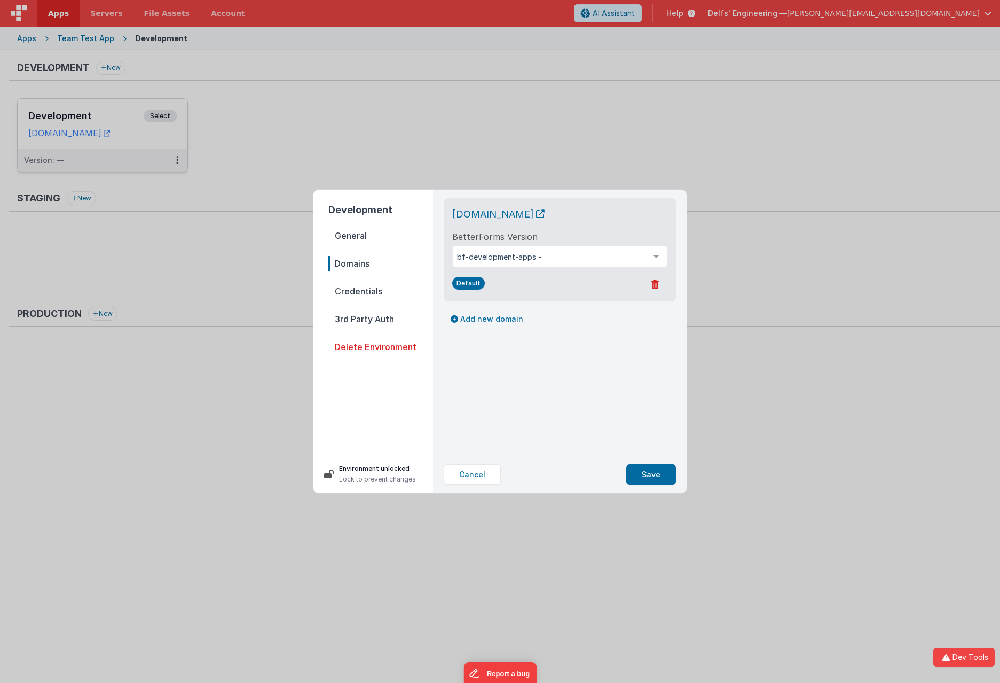
click at [373, 293] on span "Credentials" at bounding box center [380, 291] width 105 height 15
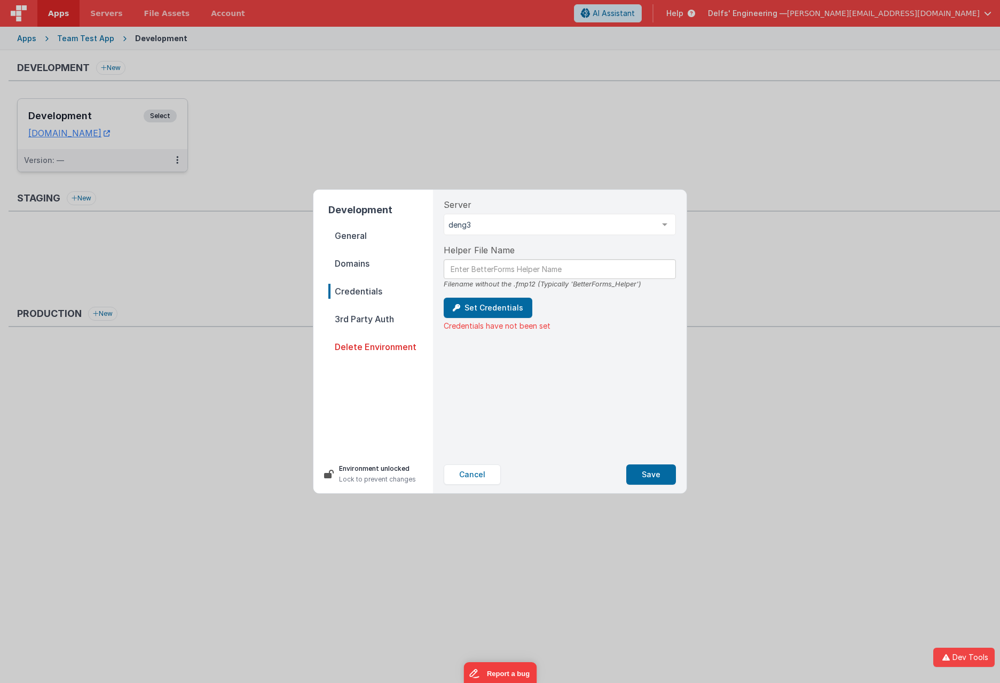
click at [367, 321] on span "3rd Party Auth" at bounding box center [380, 318] width 105 height 15
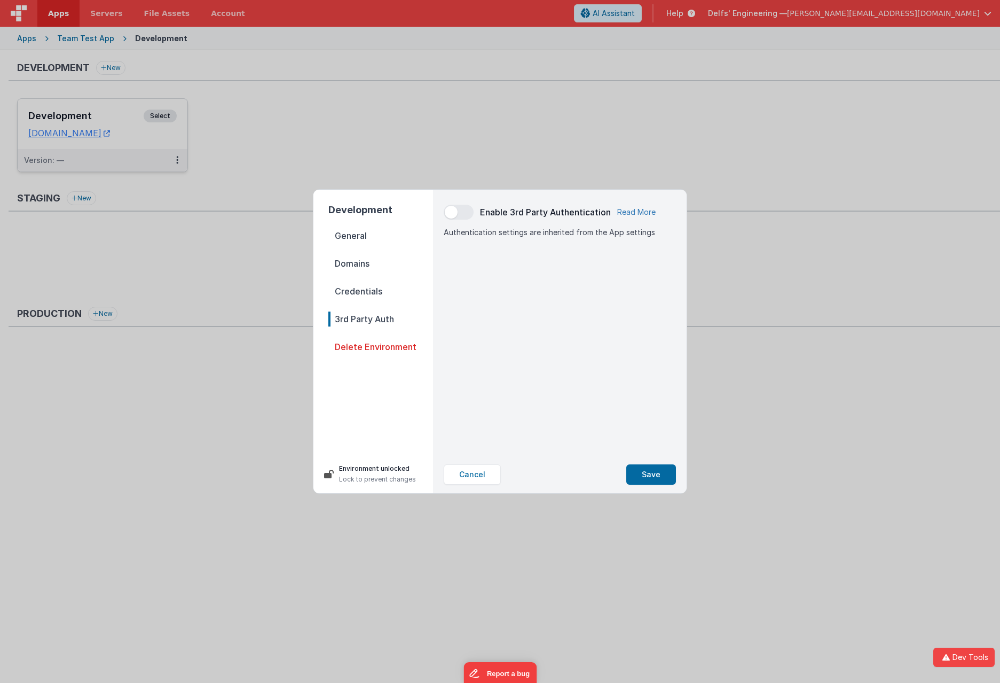
click at [640, 210] on link "Read More" at bounding box center [636, 212] width 38 height 11
click at [476, 480] on button "Cancel" at bounding box center [472, 474] width 57 height 20
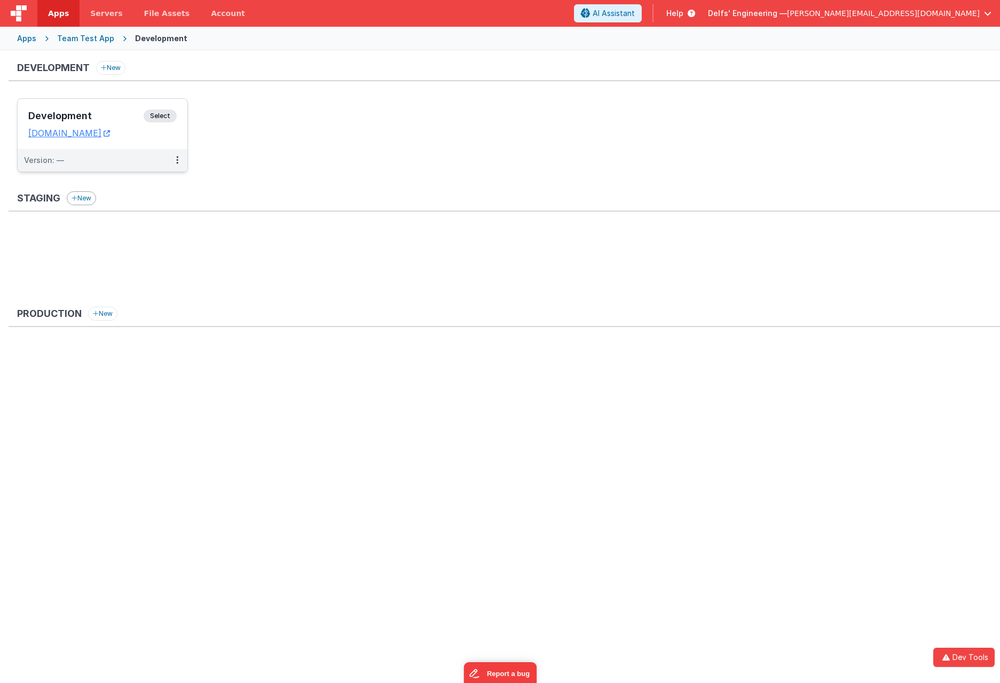
click at [83, 201] on button "New" at bounding box center [81, 198] width 29 height 14
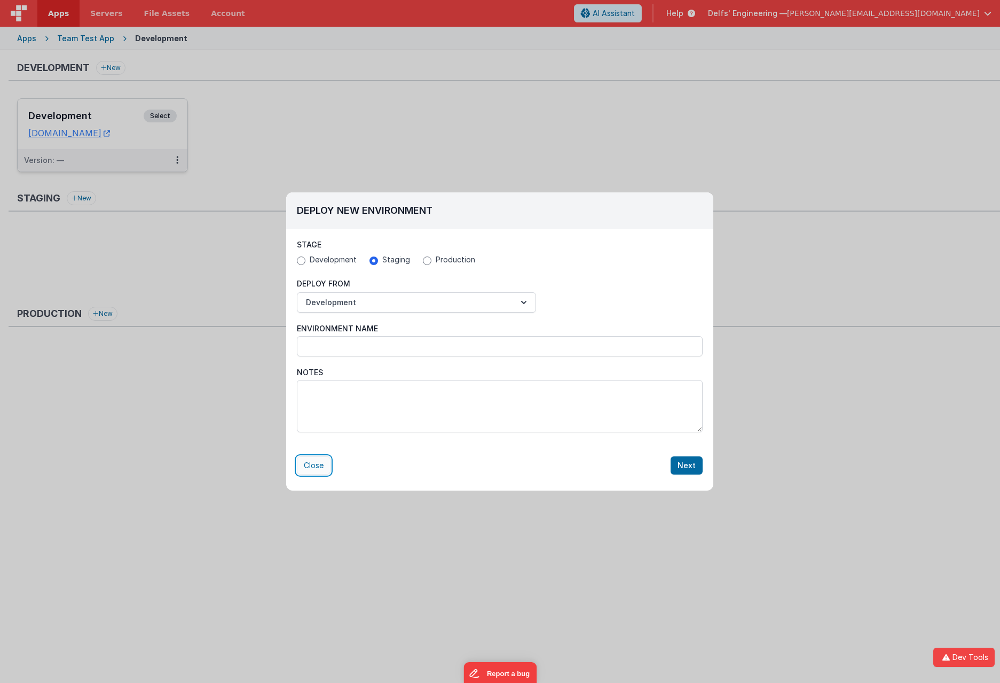
click at [324, 472] on button "Close" at bounding box center [314, 465] width 34 height 18
radio input "false"
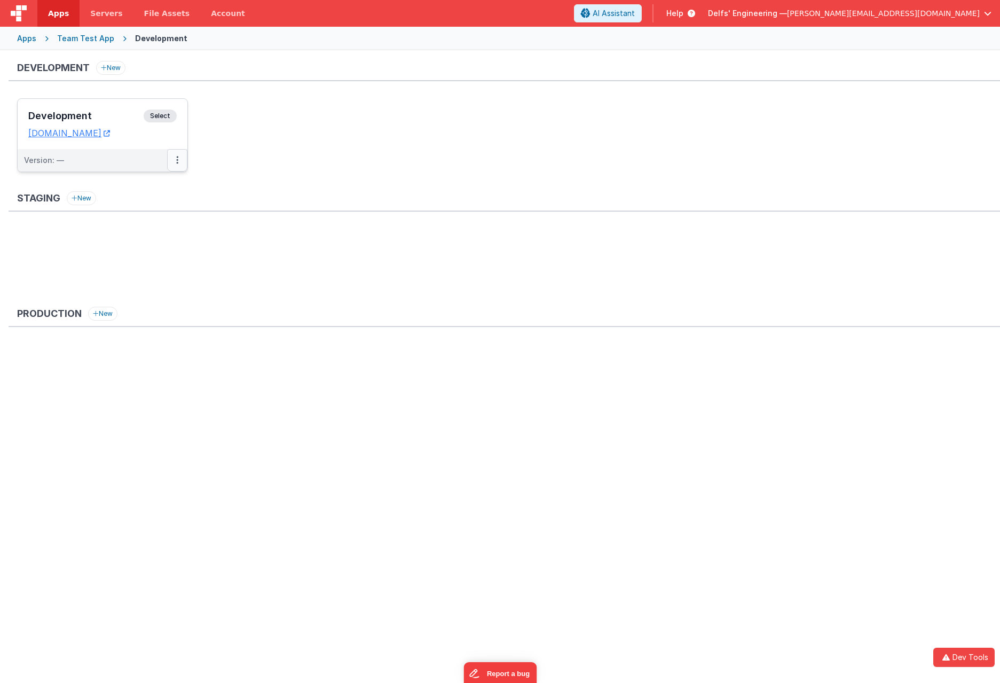
click at [177, 154] on button at bounding box center [177, 160] width 20 height 22
click at [135, 185] on link "Edit" at bounding box center [140, 184] width 94 height 19
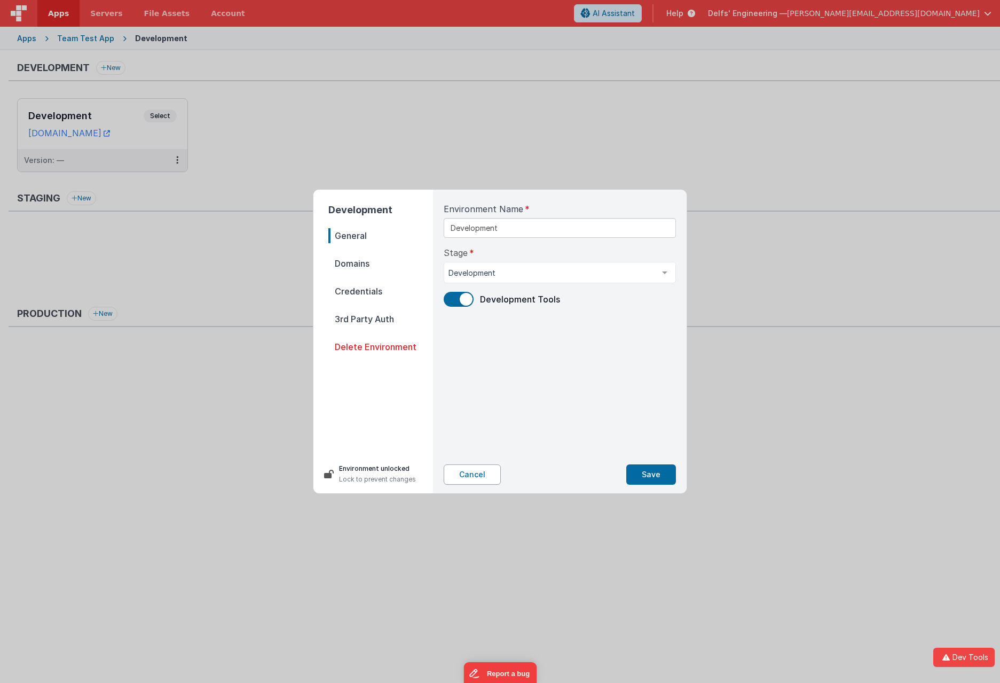
click at [458, 480] on button "Cancel" at bounding box center [472, 474] width 57 height 20
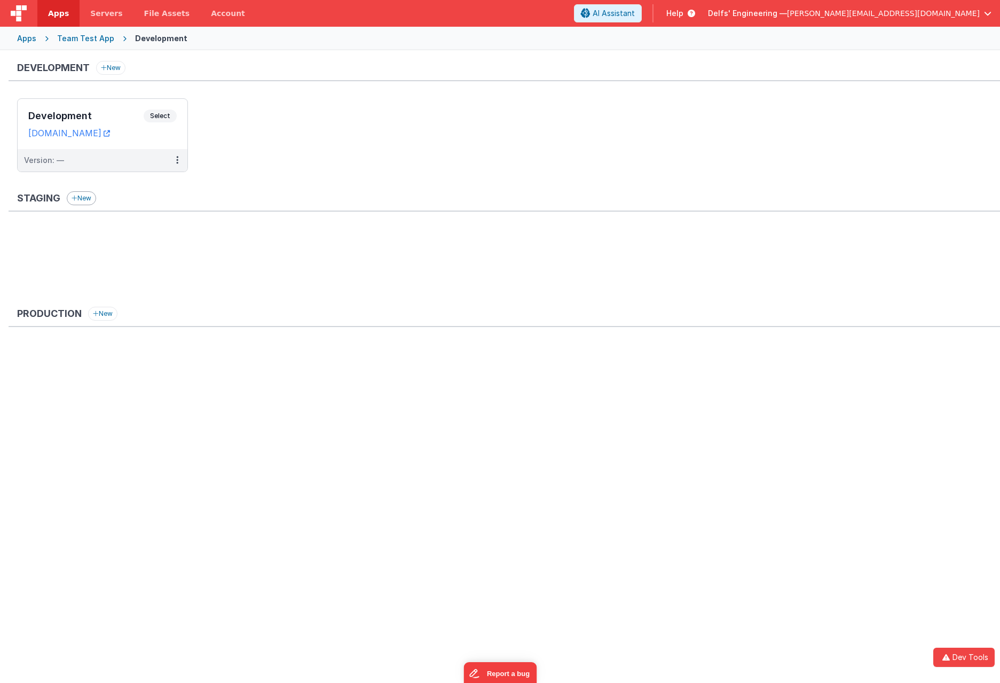
click at [86, 200] on button "New" at bounding box center [81, 198] width 29 height 14
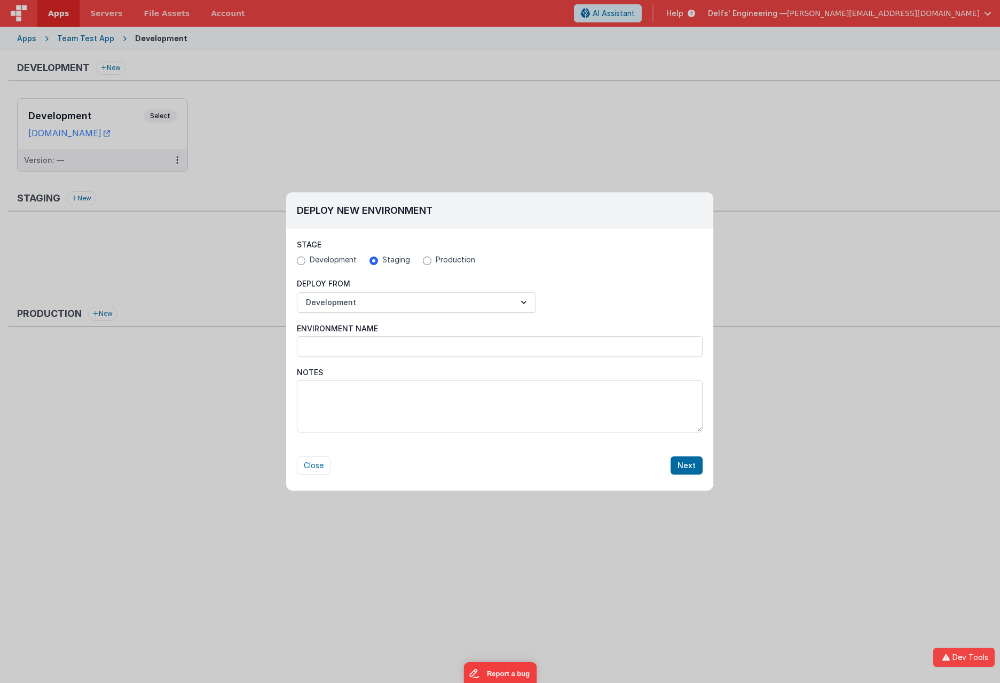
click at [215, 407] on div "Deploy New Environment Stage Development Staging Production Deploy From Develop…" at bounding box center [500, 341] width 1000 height 683
click at [316, 466] on button "Close" at bounding box center [314, 465] width 34 height 18
radio input "false"
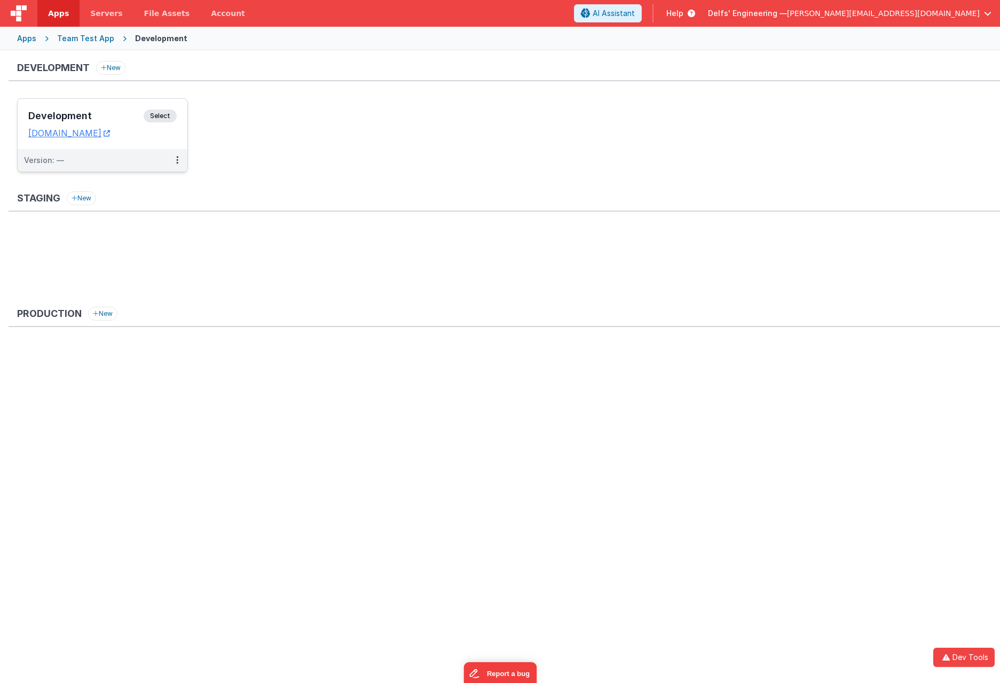
click at [164, 114] on span "Select" at bounding box center [160, 115] width 33 height 13
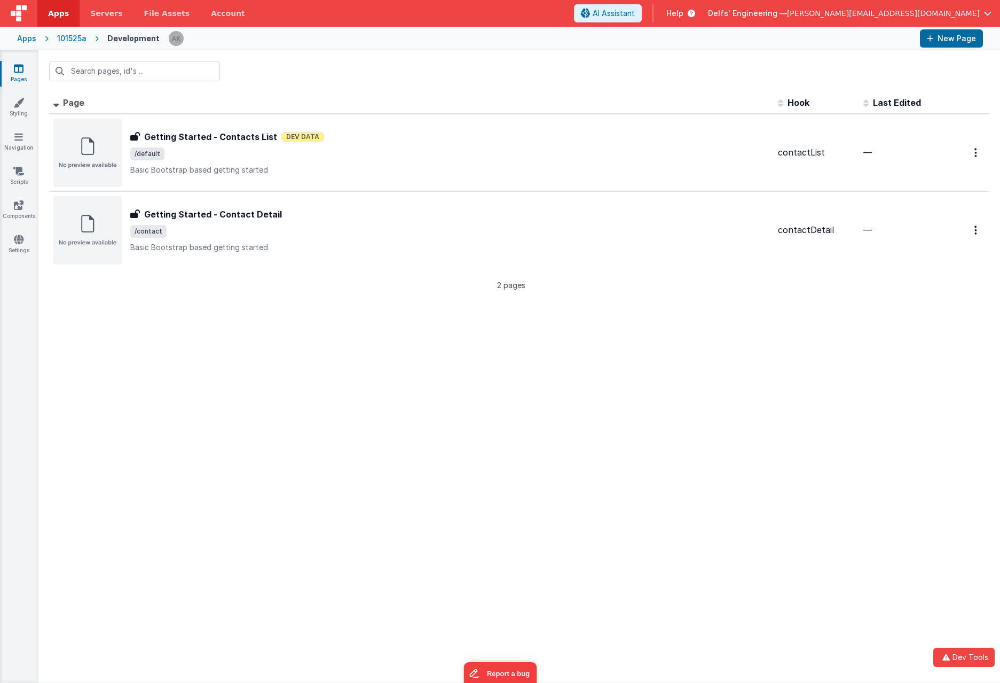
click at [58, 102] on span at bounding box center [58, 102] width 10 height 11
click at [638, 410] on div "Id Page Description Hook Last Edited FR_8775214A-A4D7-8740-A5B2-72B38FE99907 Ge…" at bounding box center [519, 387] width 962 height 590
click at [784, 102] on span at bounding box center [783, 102] width 10 height 11
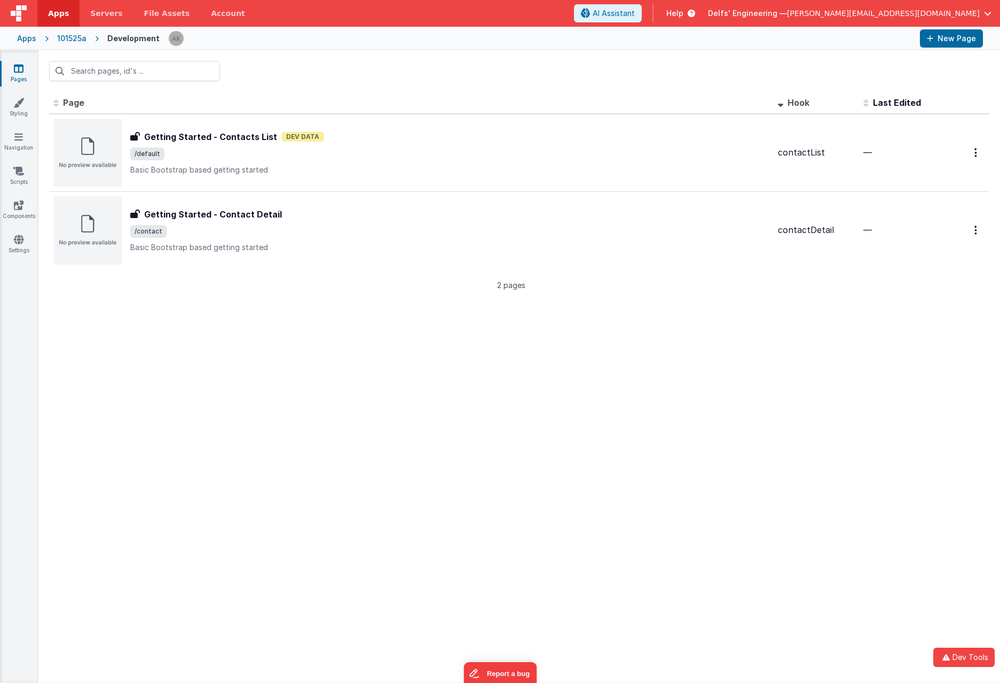
click at [871, 97] on span at bounding box center [869, 102] width 10 height 11
click at [19, 245] on link "Settings" at bounding box center [18, 244] width 38 height 21
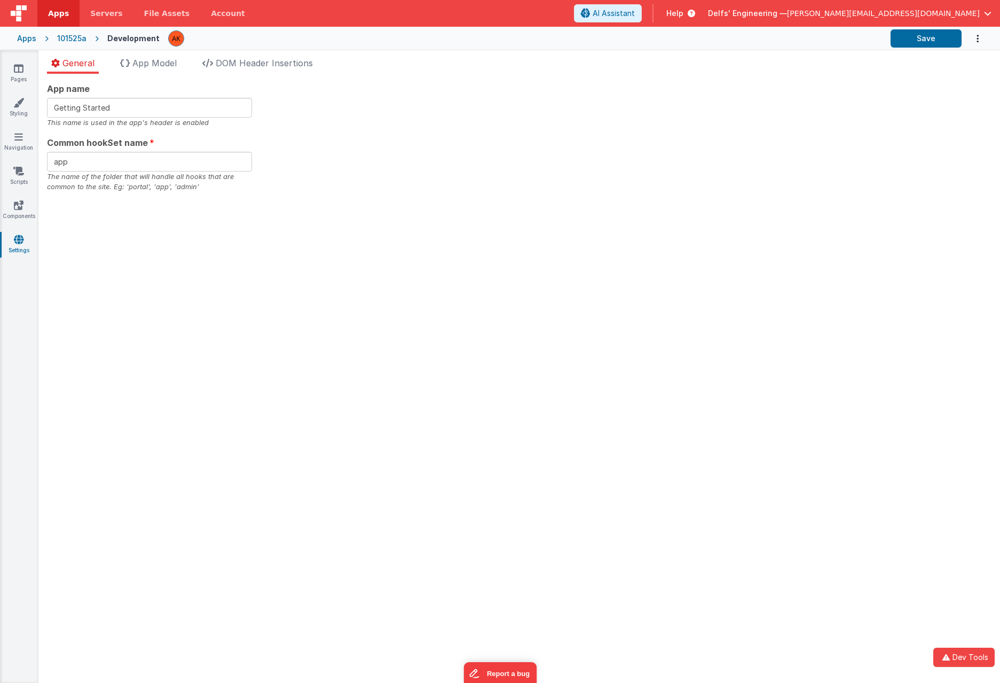
click at [976, 38] on icon "Options" at bounding box center [978, 39] width 11 height 22
click at [888, 155] on button at bounding box center [500, 341] width 1000 height 683
click at [987, 34] on div "Apps 101525a Development Save" at bounding box center [500, 38] width 1000 height 23
click at [976, 41] on icon "Options" at bounding box center [978, 39] width 11 height 22
click at [939, 67] on link "Rollback" at bounding box center [936, 63] width 94 height 20
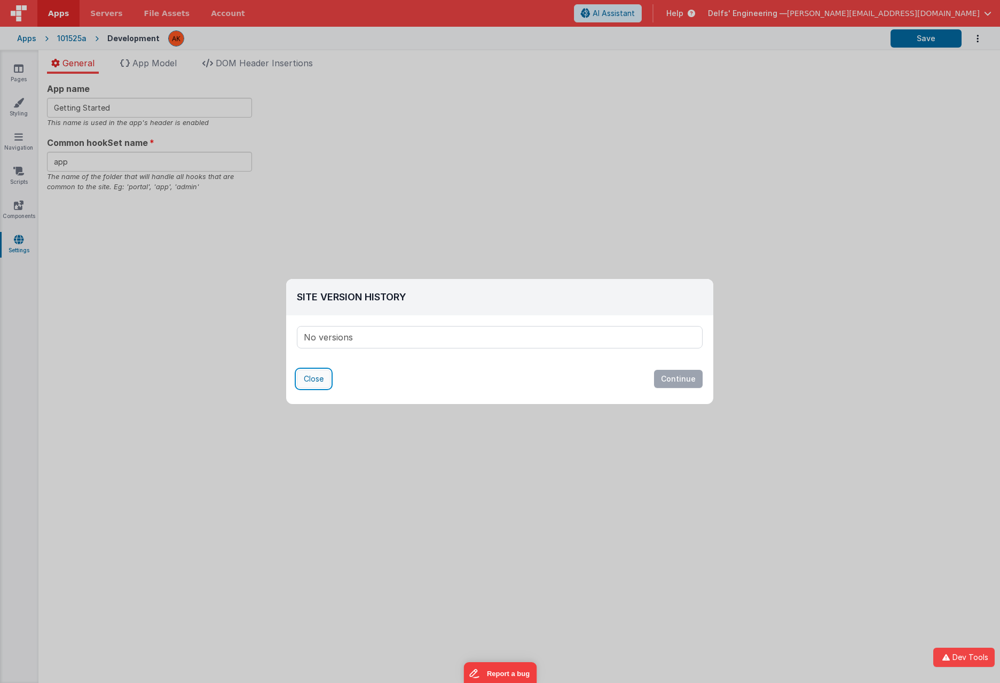
click at [314, 381] on button "Close" at bounding box center [314, 379] width 34 height 18
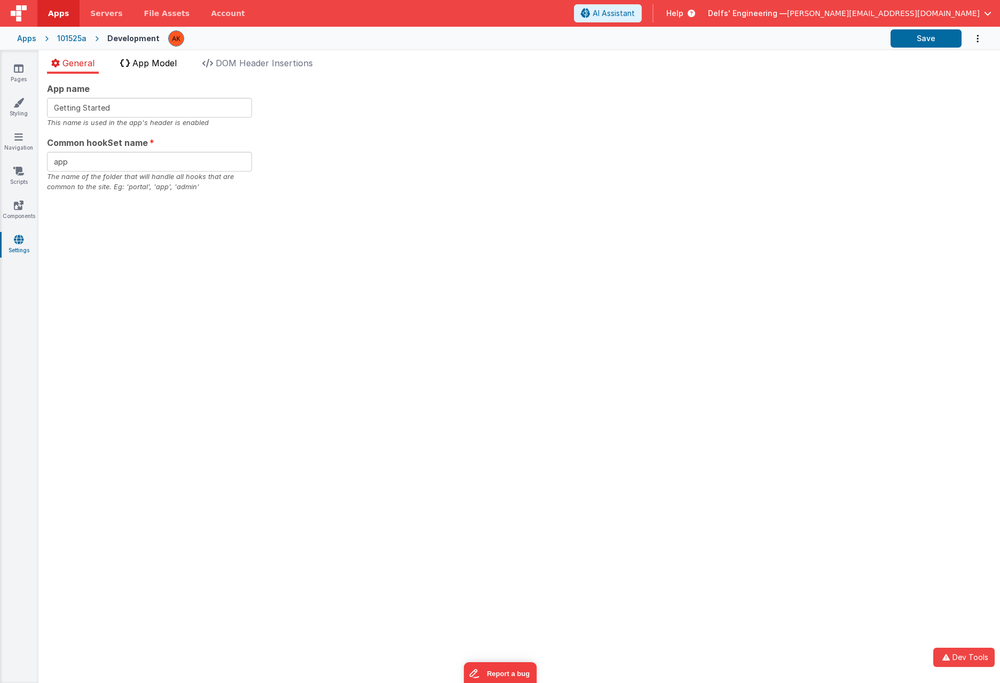
click at [143, 65] on span "App Model" at bounding box center [154, 63] width 44 height 11
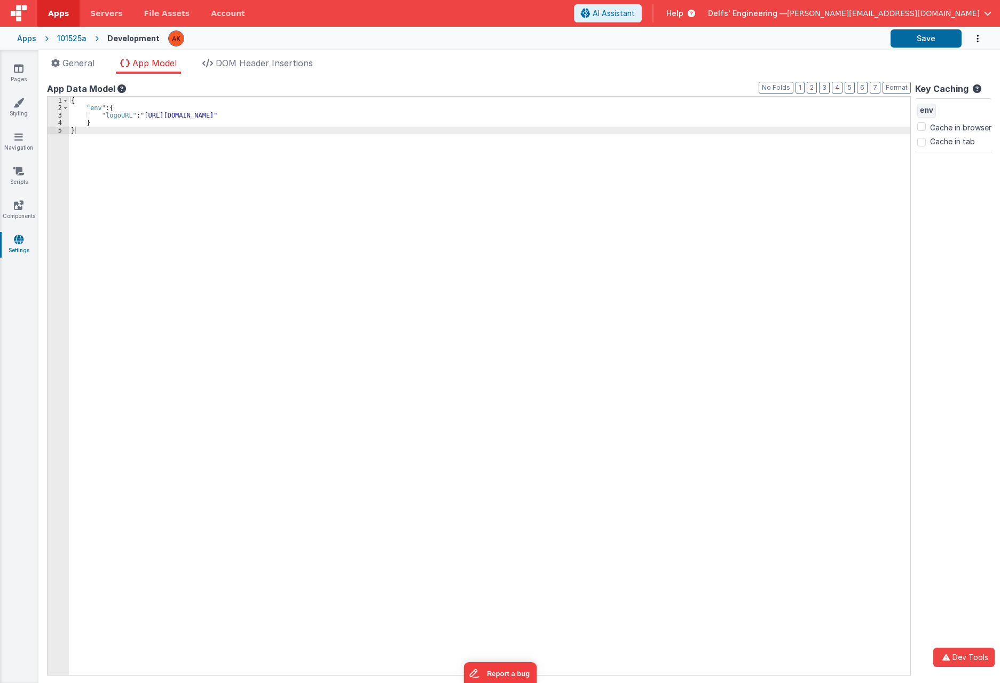
click at [119, 90] on icon at bounding box center [120, 88] width 11 height 9
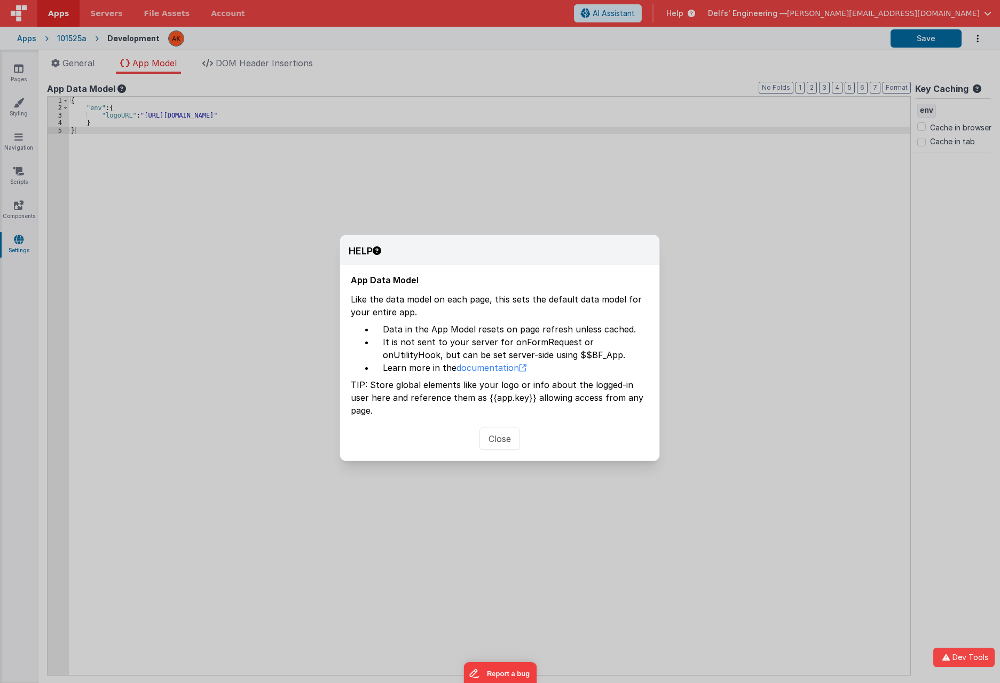
click at [493, 430] on button "Close" at bounding box center [500, 438] width 41 height 22
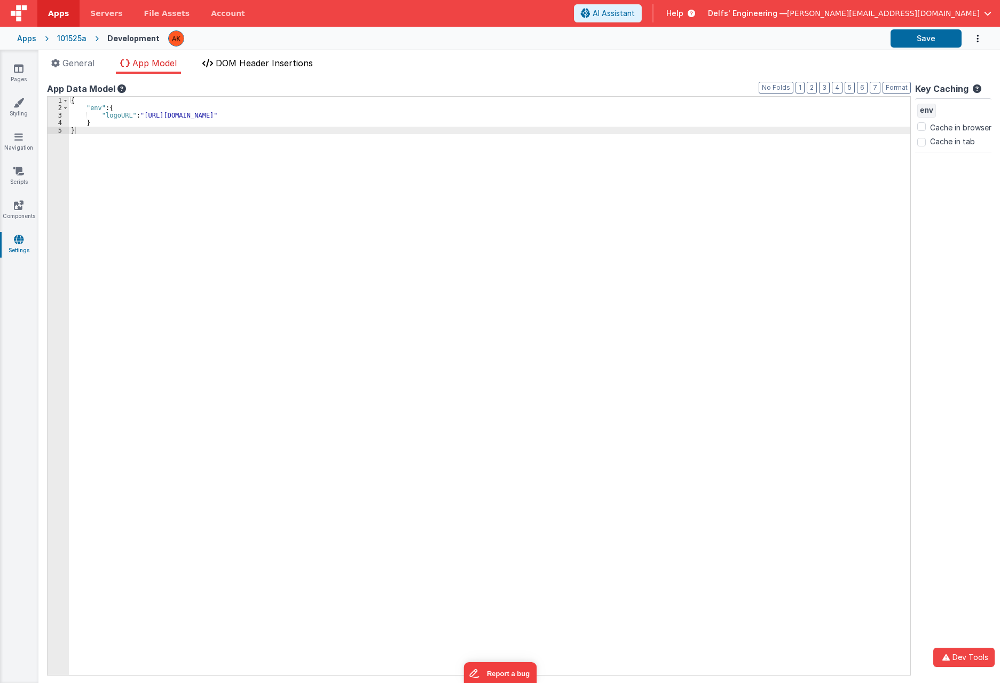
click at [250, 68] on li "DOM Header Insertions" at bounding box center [257, 65] width 119 height 17
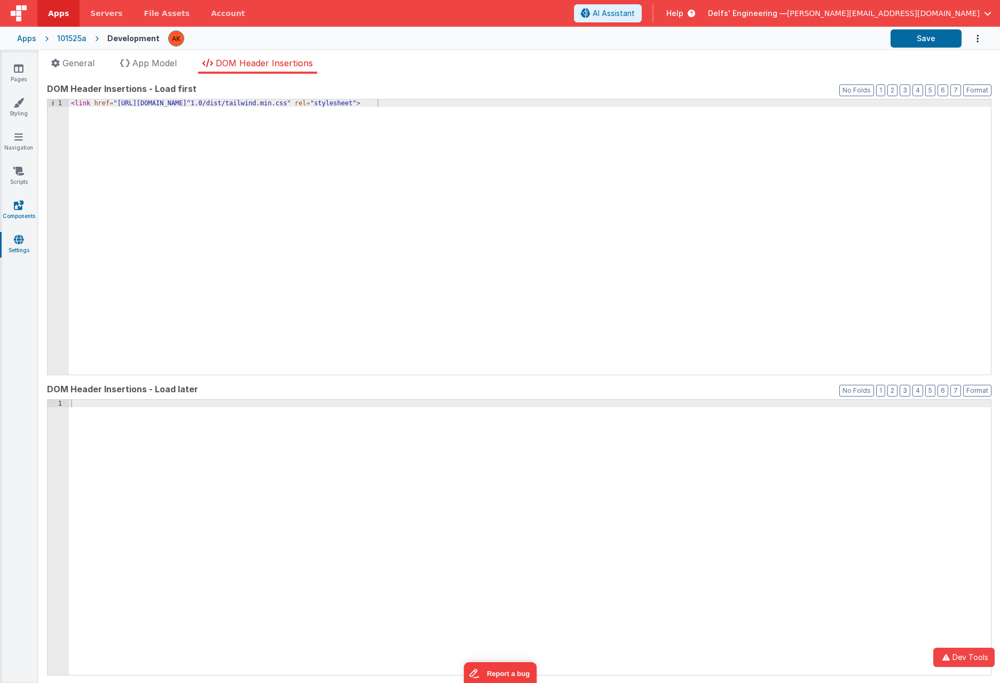
click at [20, 205] on icon at bounding box center [19, 205] width 10 height 11
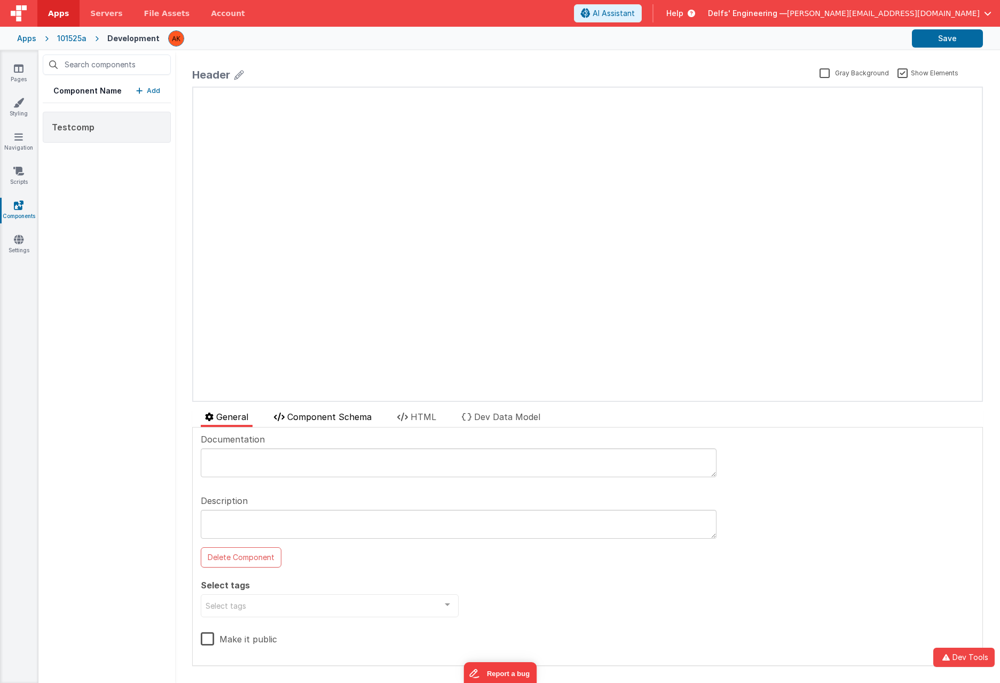
click at [331, 413] on span "Component Schema" at bounding box center [329, 416] width 84 height 11
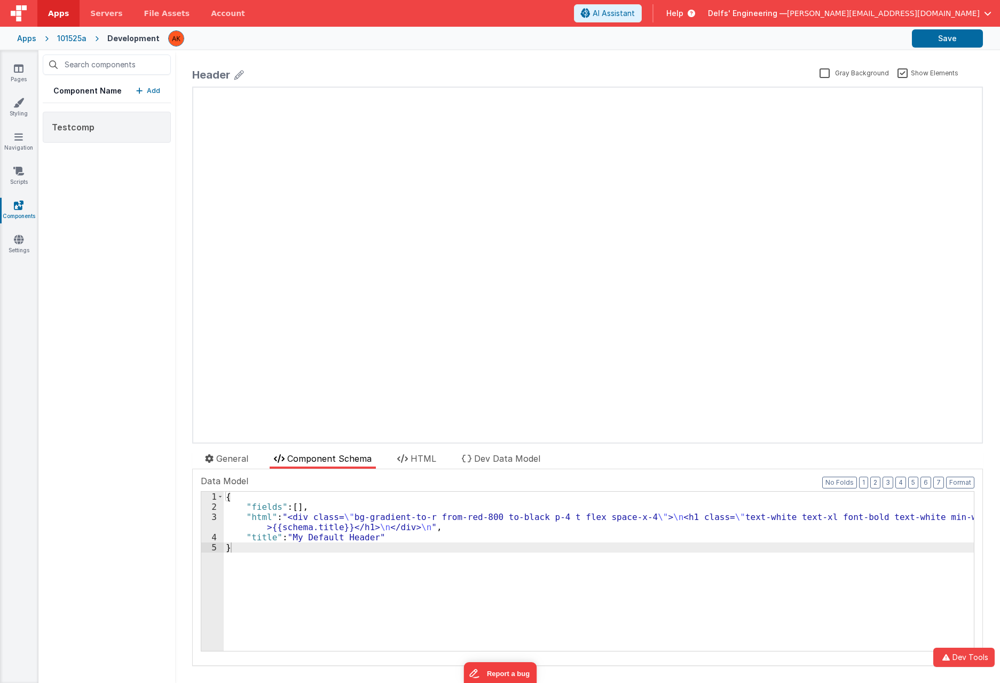
click at [414, 448] on div "Header Gray Background Show Elements General Component Schema HTML Dev Data Mod…" at bounding box center [588, 366] width 808 height 615
click at [415, 457] on span "HTML" at bounding box center [424, 458] width 26 height 11
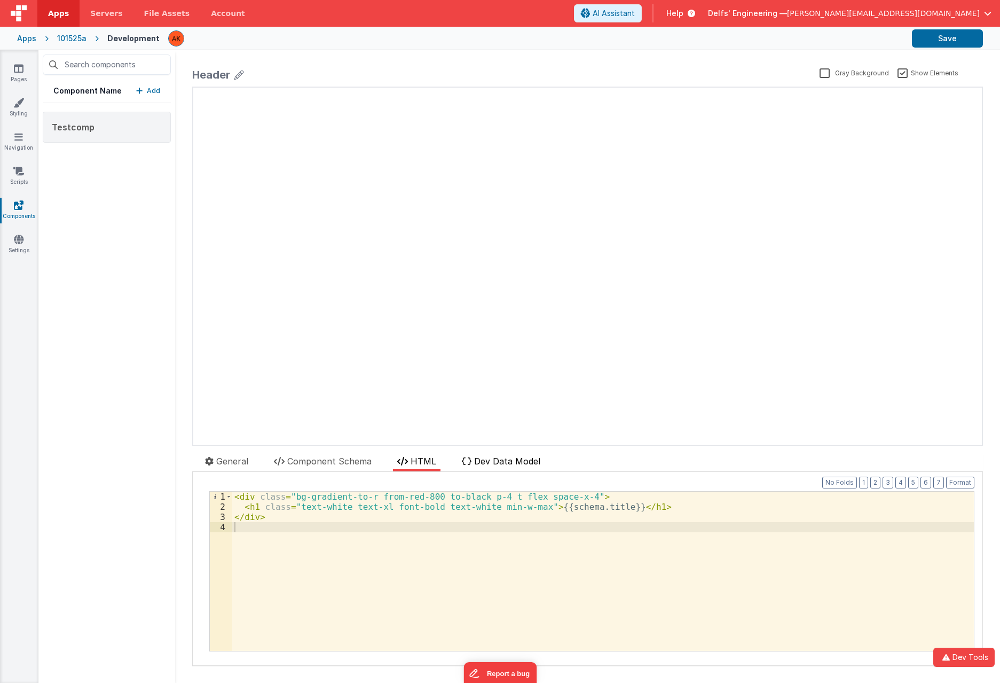
click at [497, 460] on span "Dev Data Model" at bounding box center [507, 461] width 66 height 11
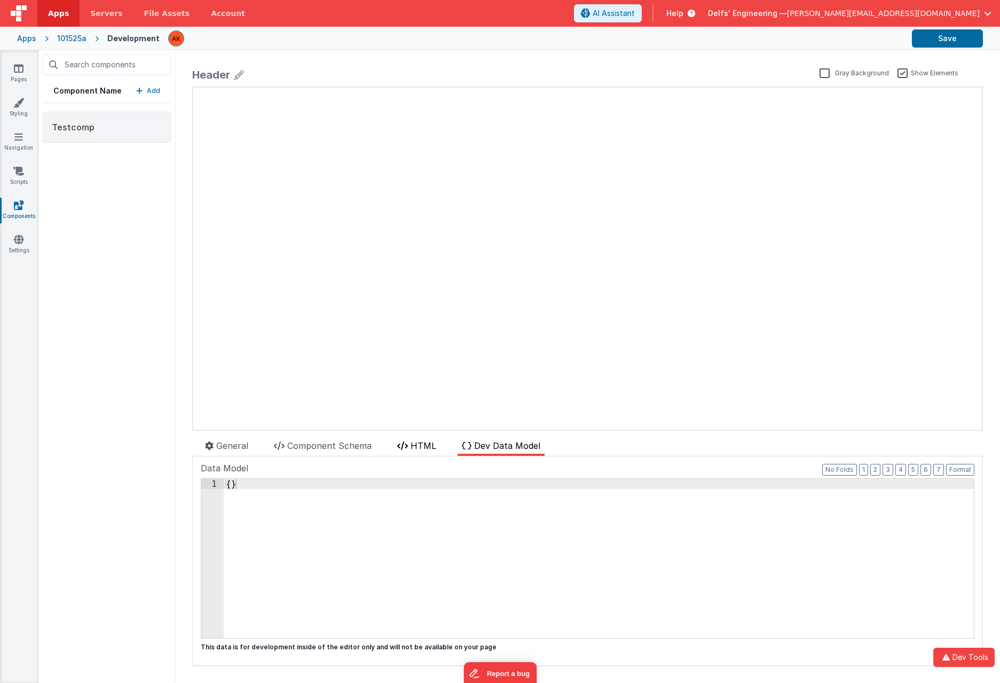
click at [415, 444] on span "HTML" at bounding box center [424, 445] width 26 height 11
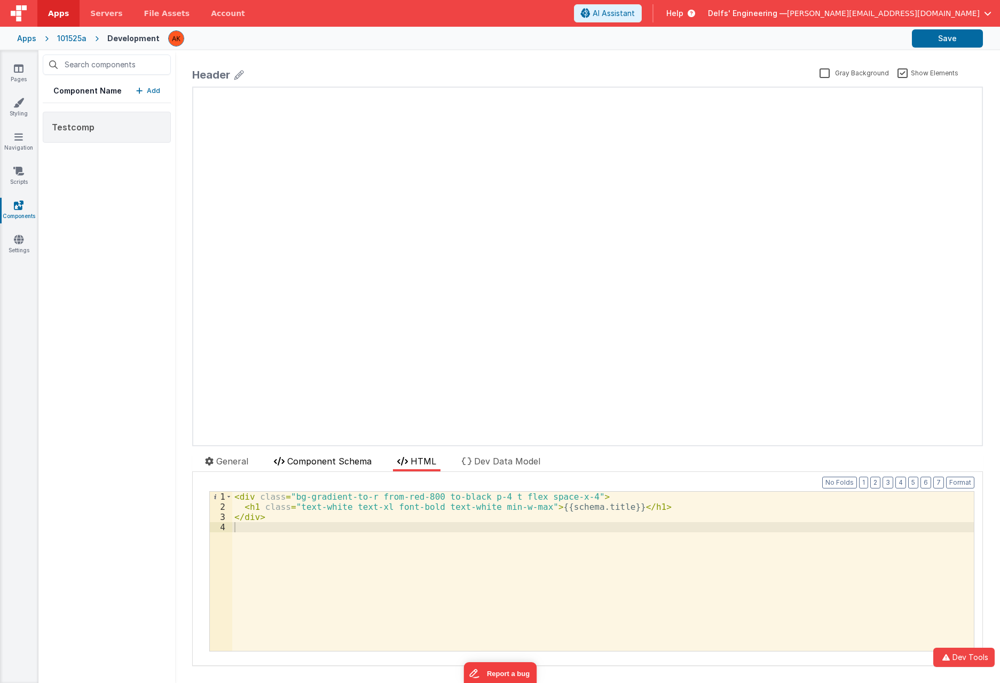
click at [325, 464] on span "Component Schema" at bounding box center [329, 461] width 84 height 11
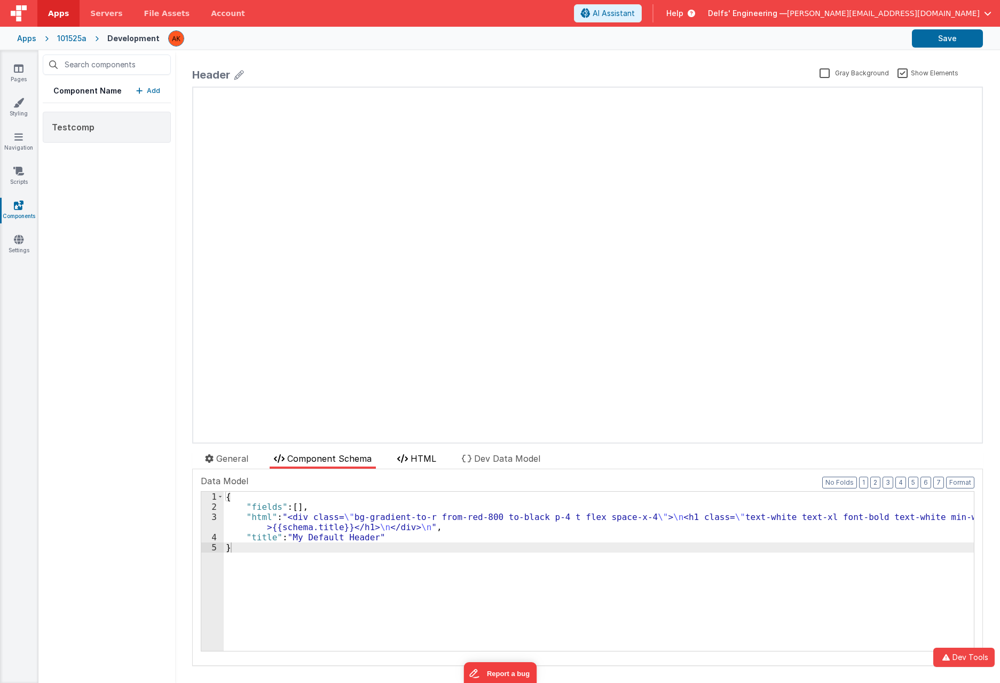
click at [418, 457] on span "HTML" at bounding box center [424, 458] width 26 height 11
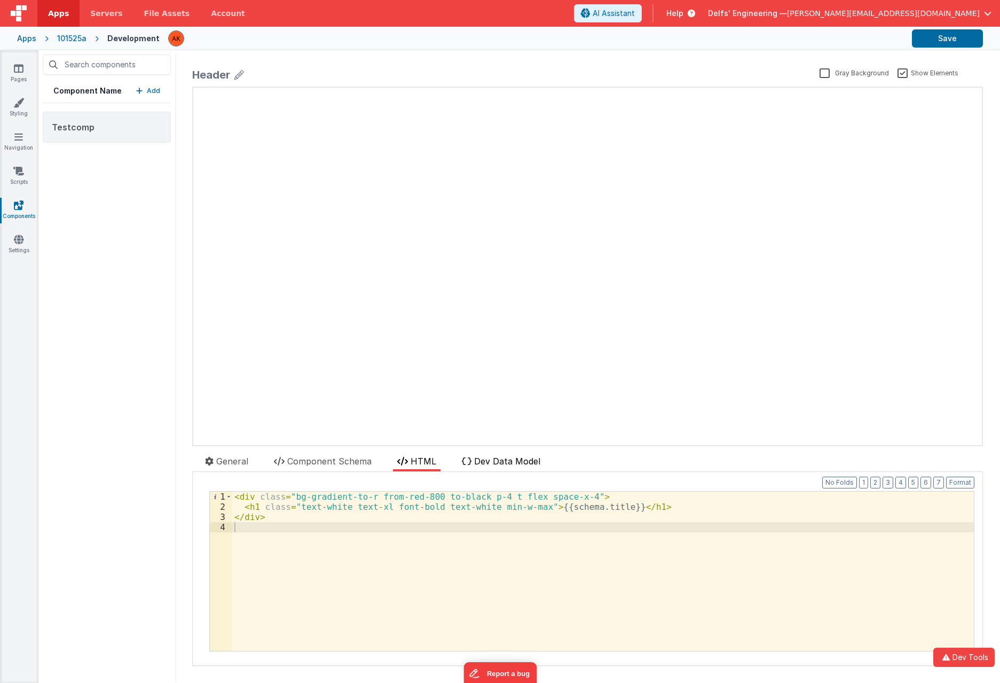
click at [490, 456] on span "Dev Data Model" at bounding box center [507, 461] width 66 height 11
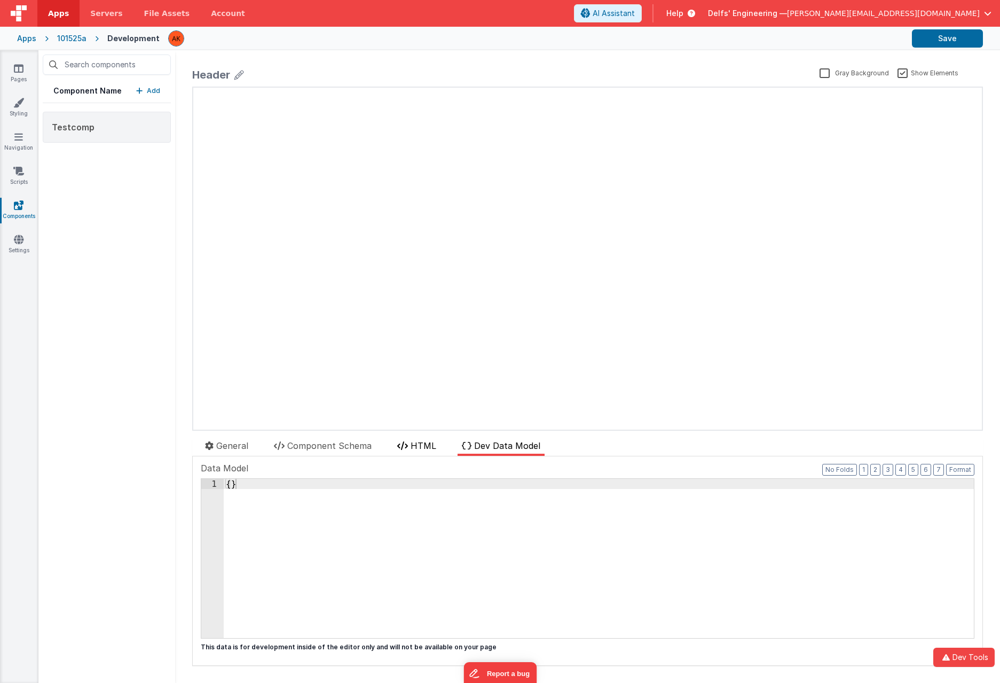
click at [422, 448] on span "HTML" at bounding box center [424, 445] width 26 height 11
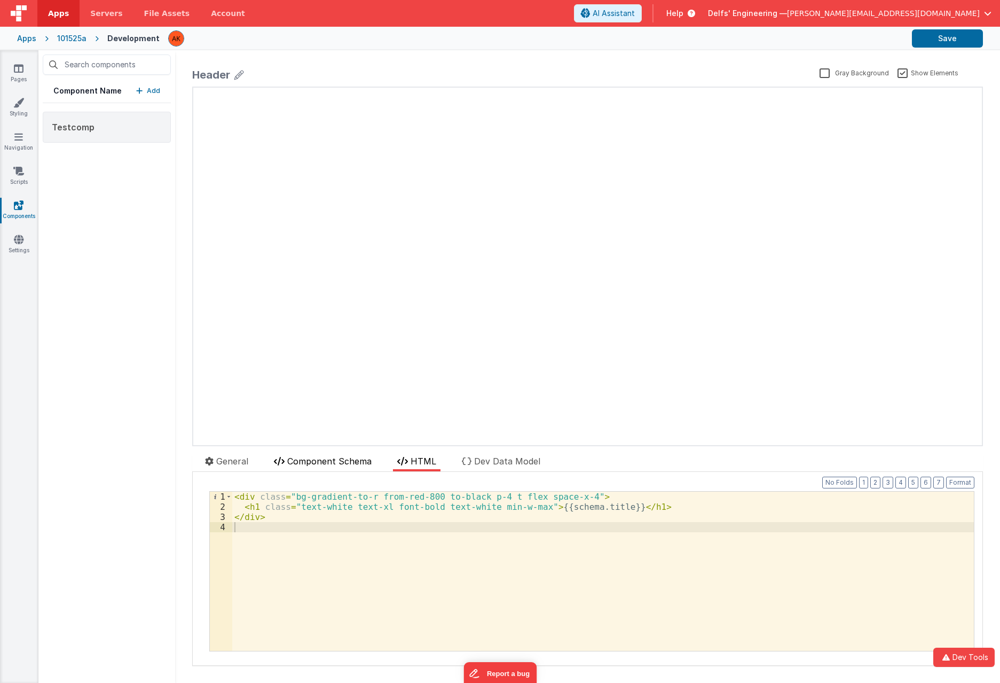
click at [337, 464] on span "Component Schema" at bounding box center [329, 461] width 84 height 11
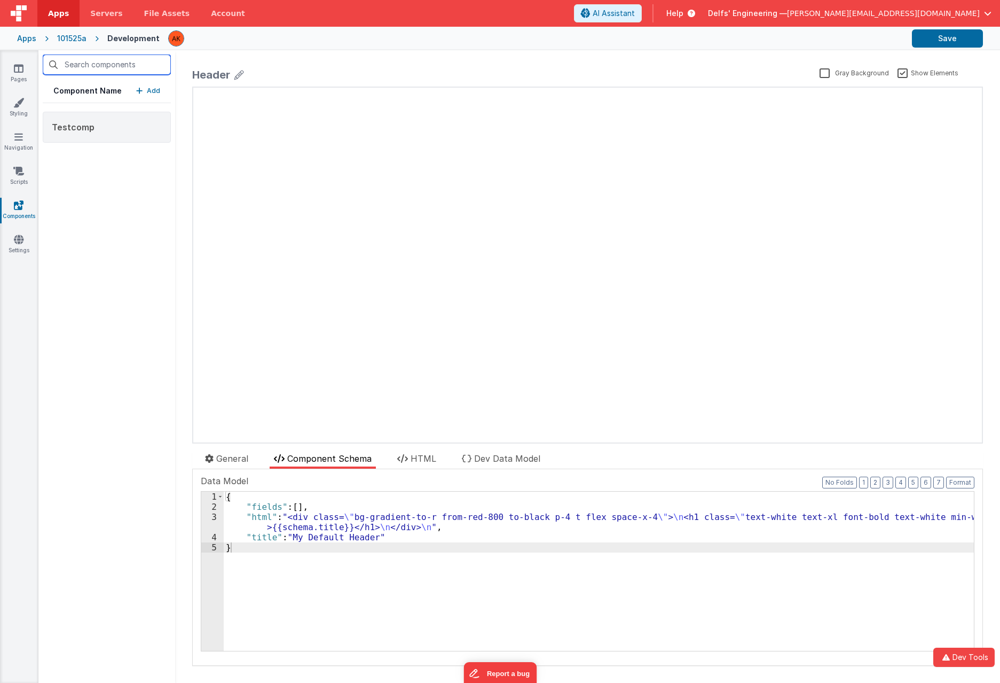
click at [88, 65] on input "text" at bounding box center [107, 64] width 128 height 20
type input "е"
type input "t"
type input "q"
click at [18, 179] on link "Scripts" at bounding box center [18, 176] width 38 height 21
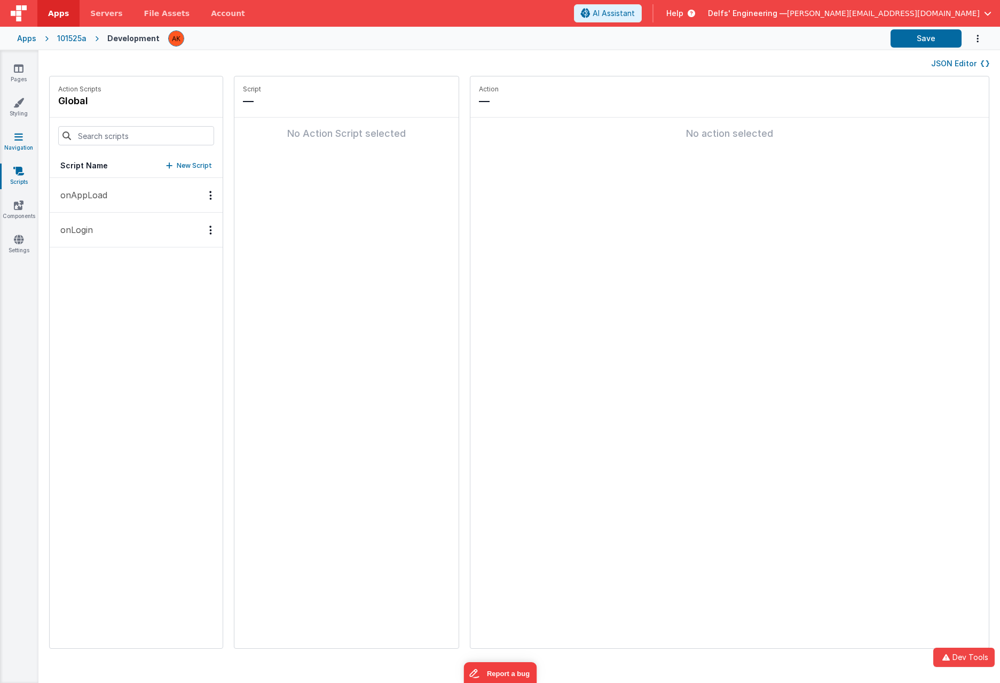
click at [17, 142] on link "Navigation" at bounding box center [18, 141] width 38 height 21
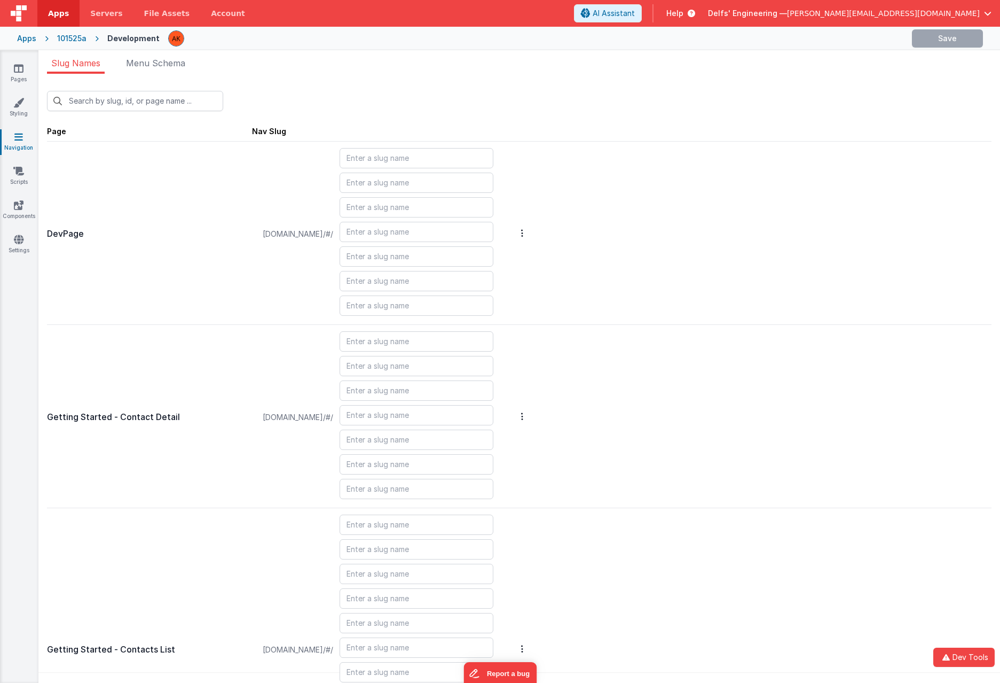
type input "contact"
type input "default"
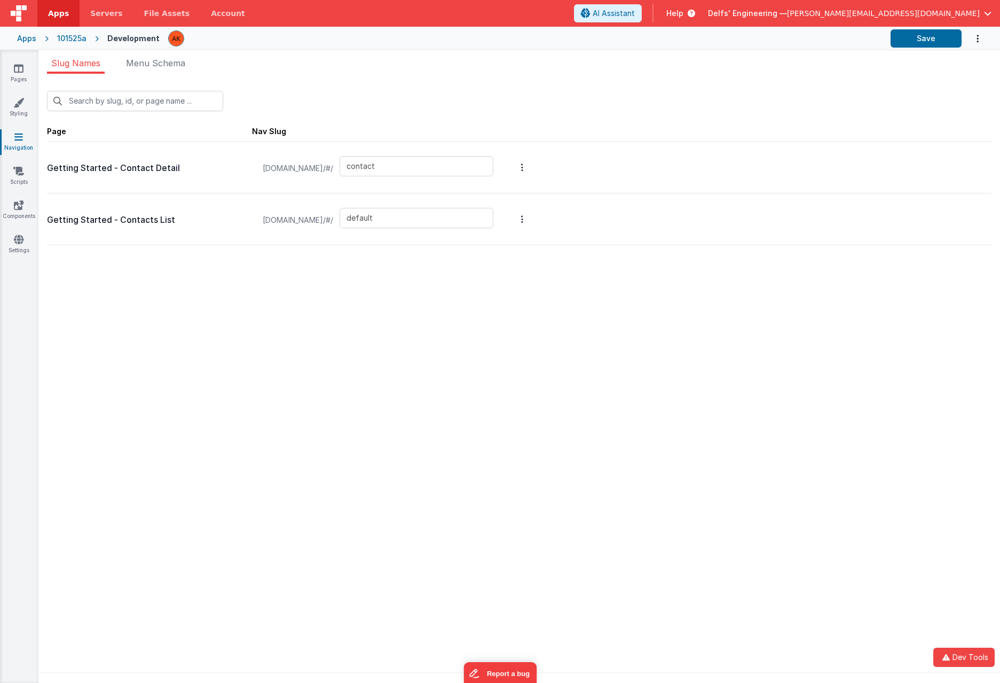
drag, startPoint x: 55, startPoint y: 132, endPoint x: 91, endPoint y: 135, distance: 35.9
click at [91, 135] on div "Page" at bounding box center [149, 131] width 205 height 11
click at [111, 131] on div "Page" at bounding box center [149, 131] width 205 height 11
drag, startPoint x: 275, startPoint y: 131, endPoint x: 252, endPoint y: 134, distance: 23.6
click at [252, 134] on span "Page Nav Slug" at bounding box center [519, 131] width 945 height 22
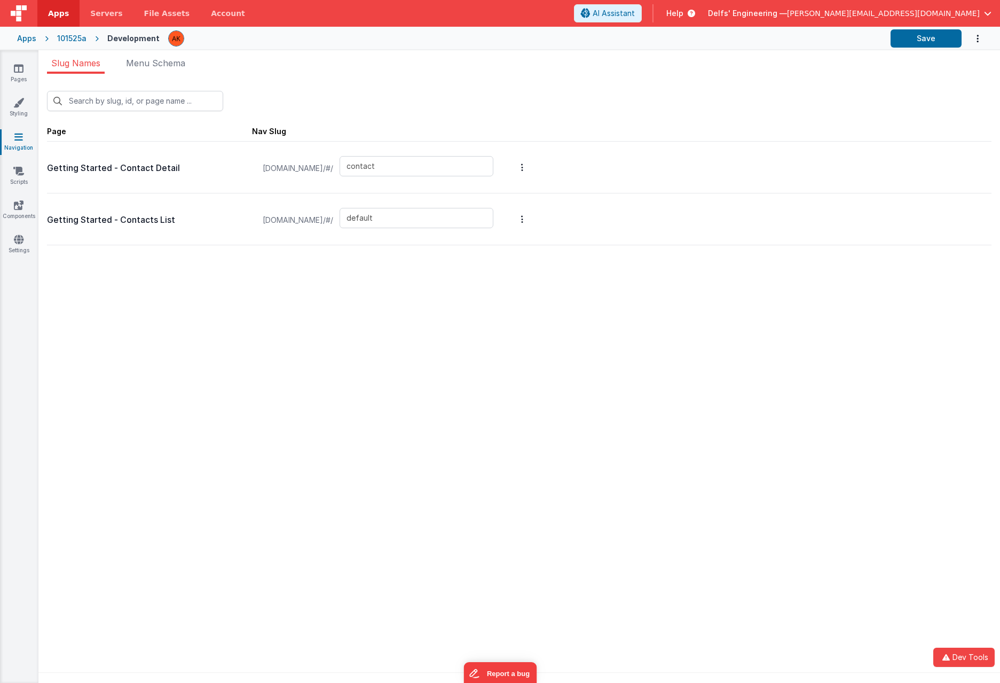
click at [280, 130] on div "Nav Slug" at bounding box center [269, 131] width 34 height 11
click at [174, 65] on span "Menu Schema" at bounding box center [155, 63] width 59 height 11
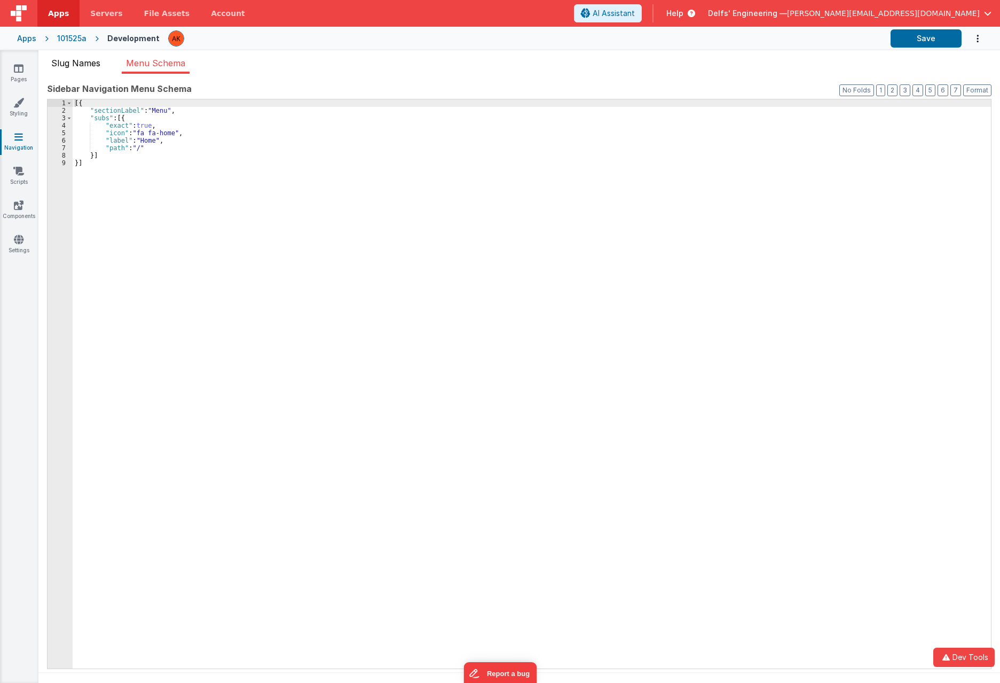
click at [84, 62] on span "Slug Names" at bounding box center [75, 63] width 49 height 11
